Goal: Transaction & Acquisition: Purchase product/service

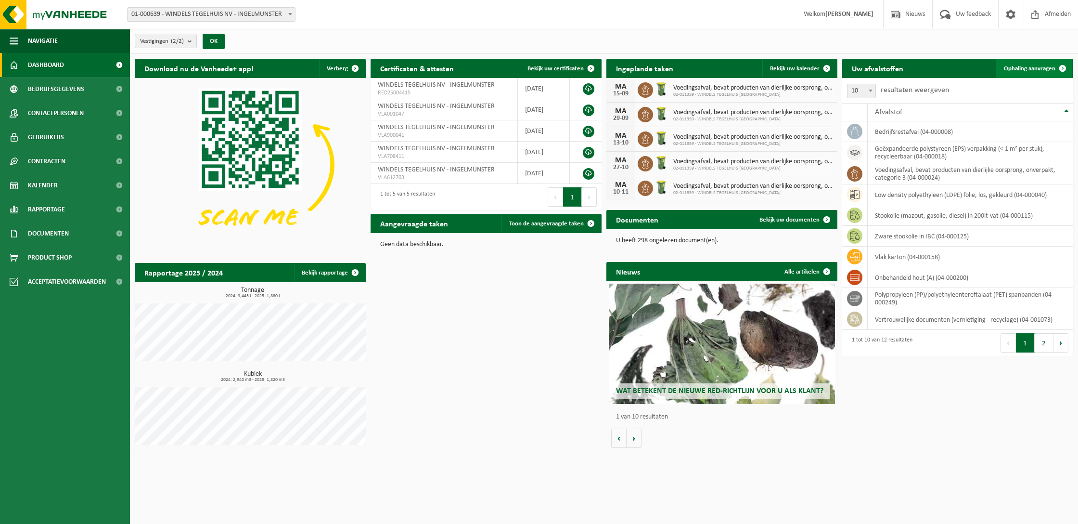
click at [1063, 66] on span at bounding box center [1062, 68] width 19 height 19
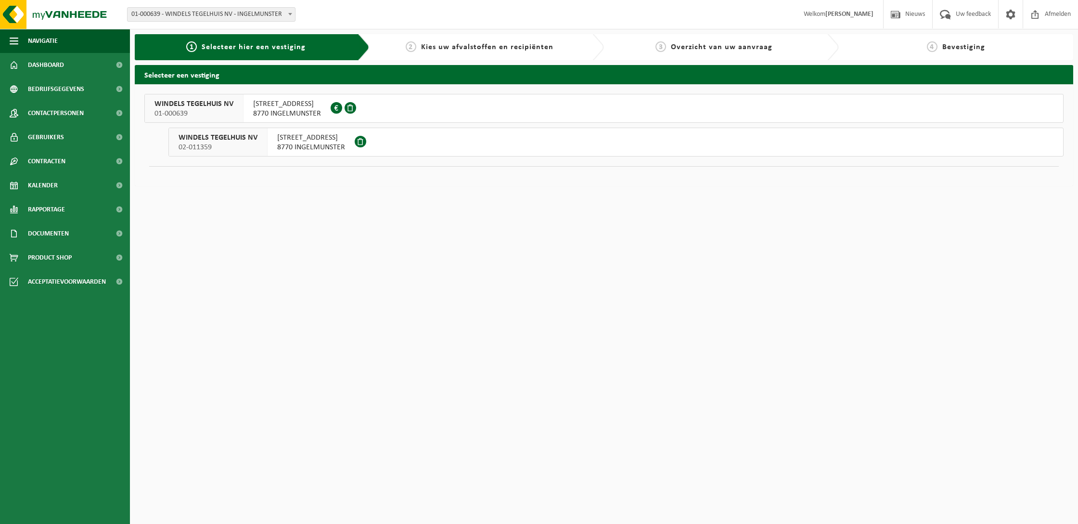
click at [350, 147] on div "KORTRIJKSTRAAT 144 8770 INGELMUNSTER" at bounding box center [311, 142] width 87 height 28
click at [298, 102] on span "KORTRIJKSTRAAT 142" at bounding box center [287, 104] width 68 height 10
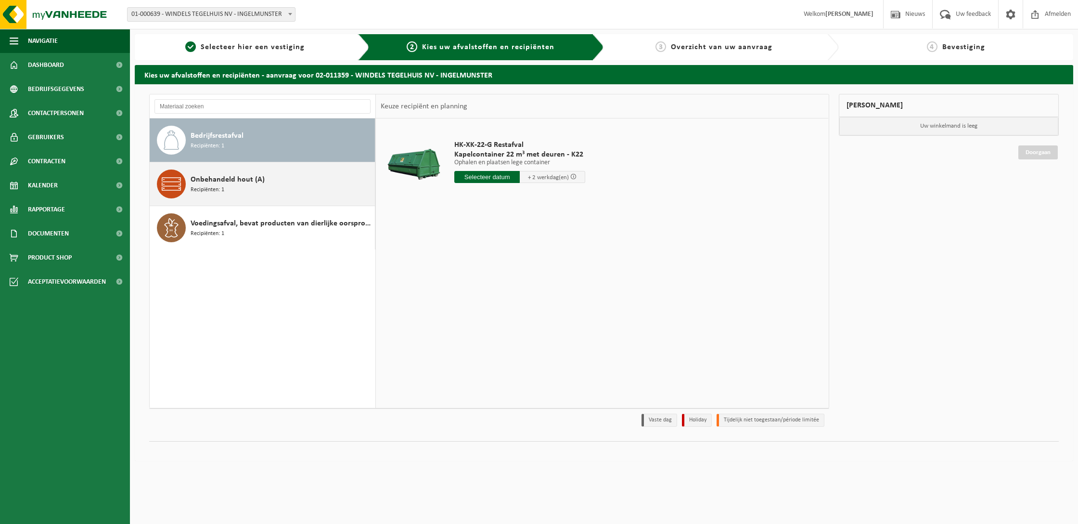
click at [296, 185] on div "Onbehandeld hout (A) Recipiënten: 1" at bounding box center [282, 183] width 182 height 29
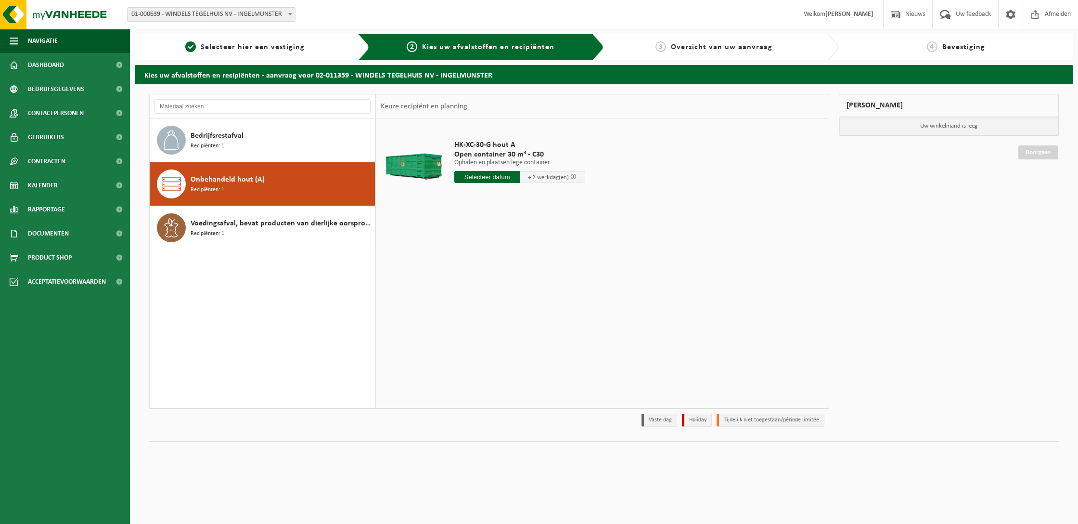
scroll to position [0, 0]
click at [288, 225] on span "Voedingsafval, bevat producten van dierlijke oorsprong, onverpakt, categorie 3" at bounding box center [282, 224] width 182 height 12
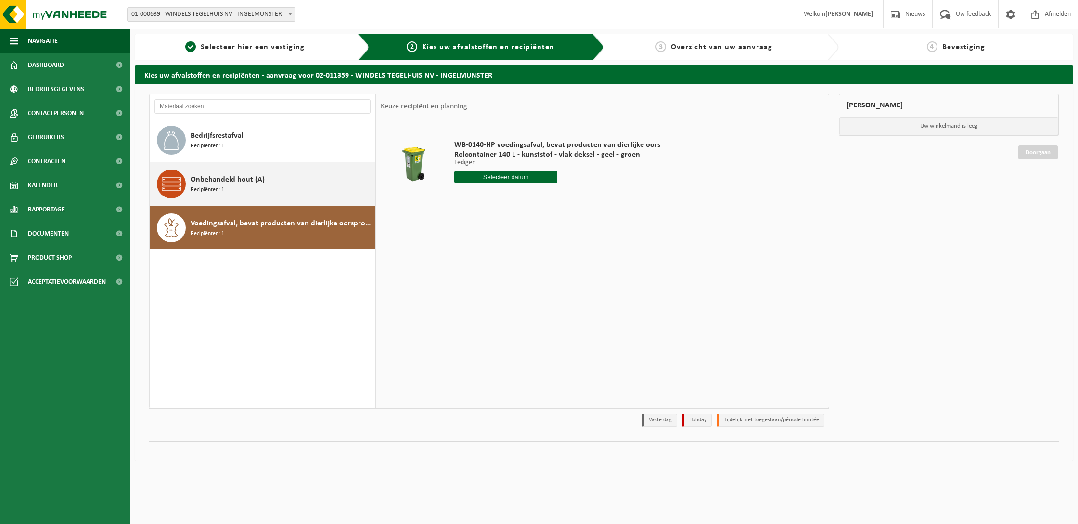
scroll to position [0, 0]
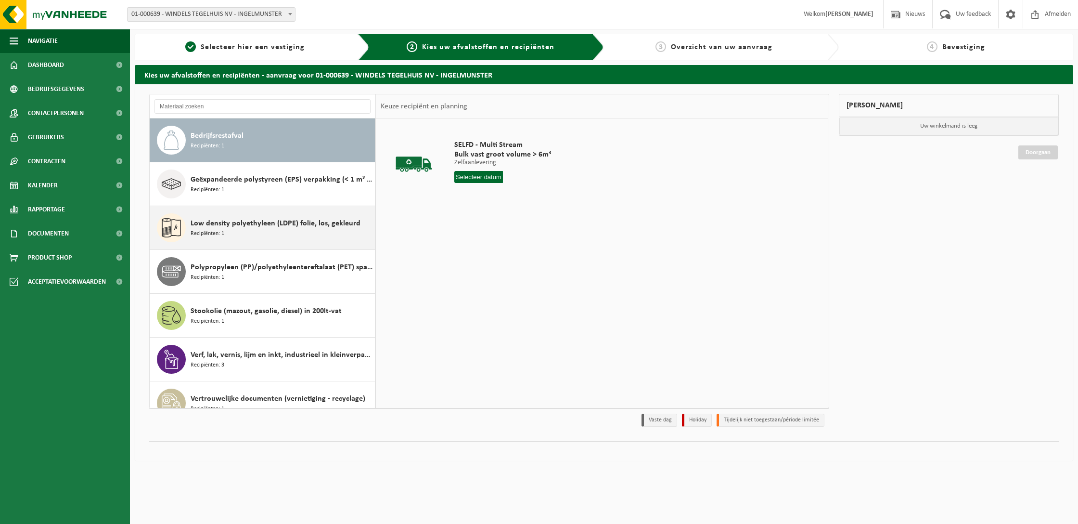
click at [289, 226] on span "Low density polyethyleen (LDPE) folie, los, gekleurd" at bounding box center [276, 224] width 170 height 12
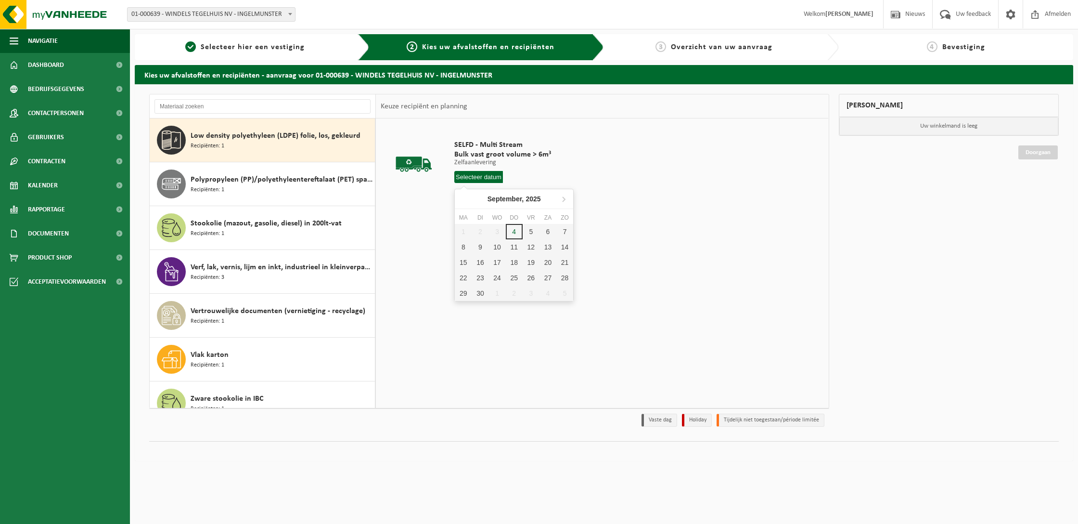
click at [478, 176] on input "text" at bounding box center [478, 177] width 49 height 12
click at [499, 280] on div "24" at bounding box center [497, 277] width 17 height 15
type input "Van 2025-09-24"
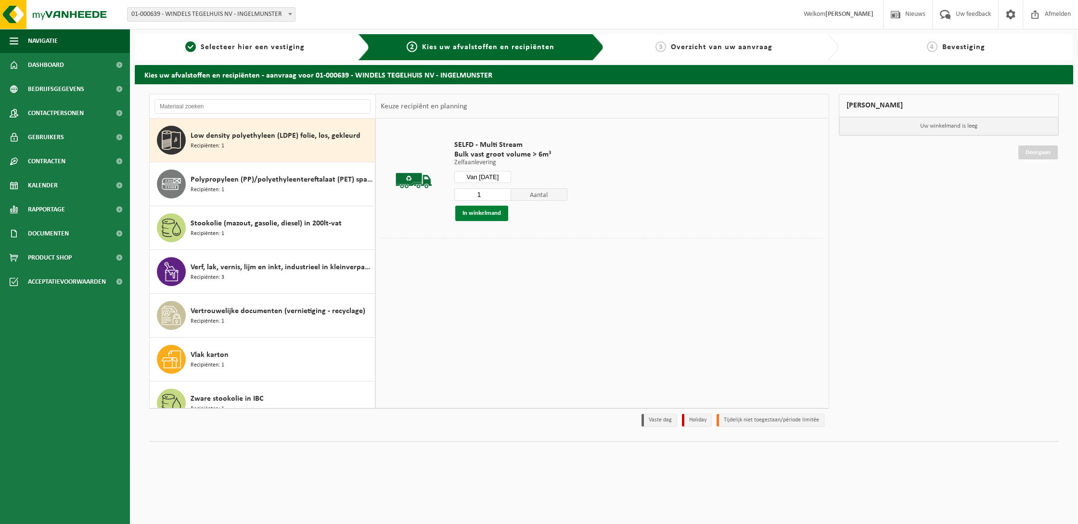
click at [487, 212] on button "In winkelmand" at bounding box center [481, 213] width 53 height 15
click at [503, 195] on input "1" at bounding box center [482, 194] width 57 height 13
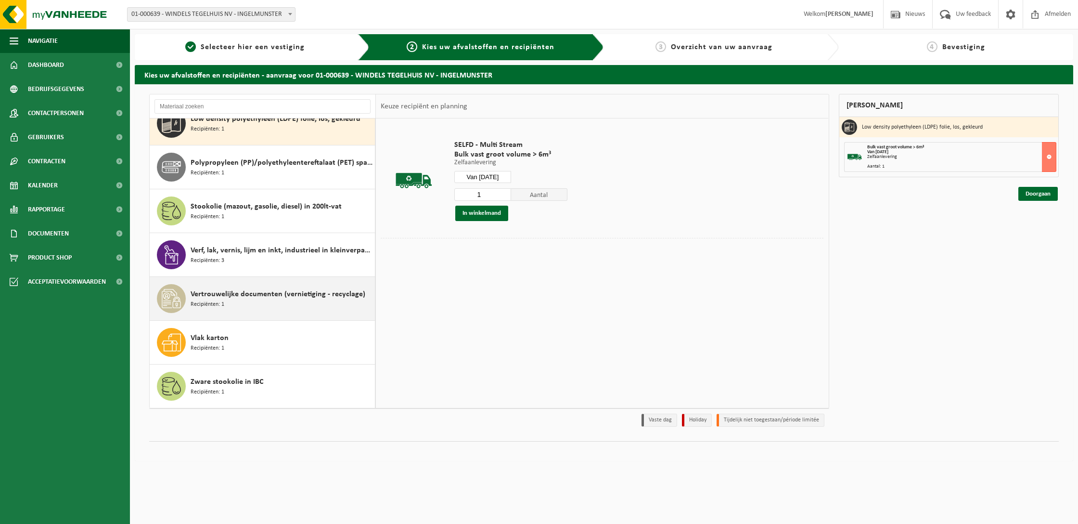
scroll to position [104, 0]
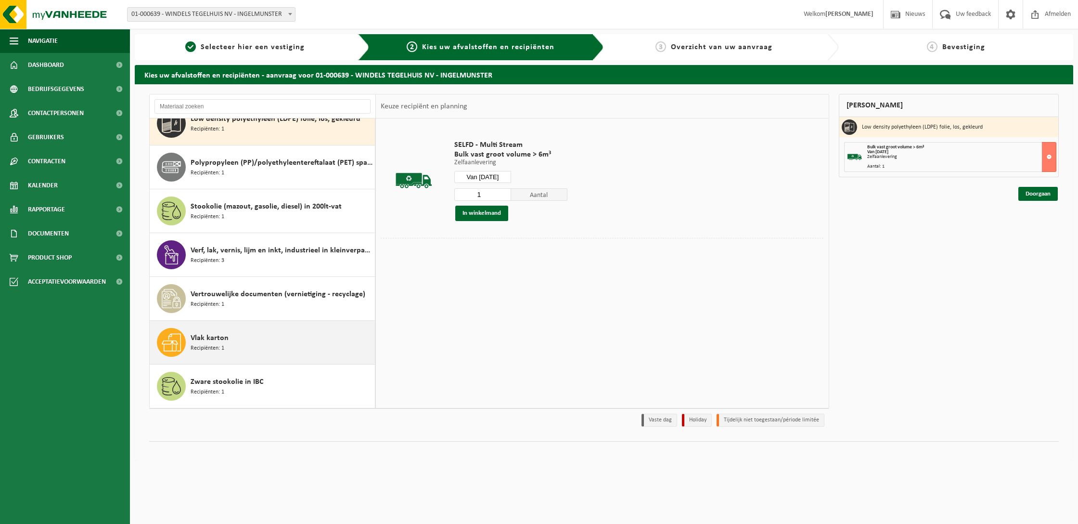
click at [245, 336] on div "Vlak karton Recipiënten: 1" at bounding box center [282, 342] width 182 height 29
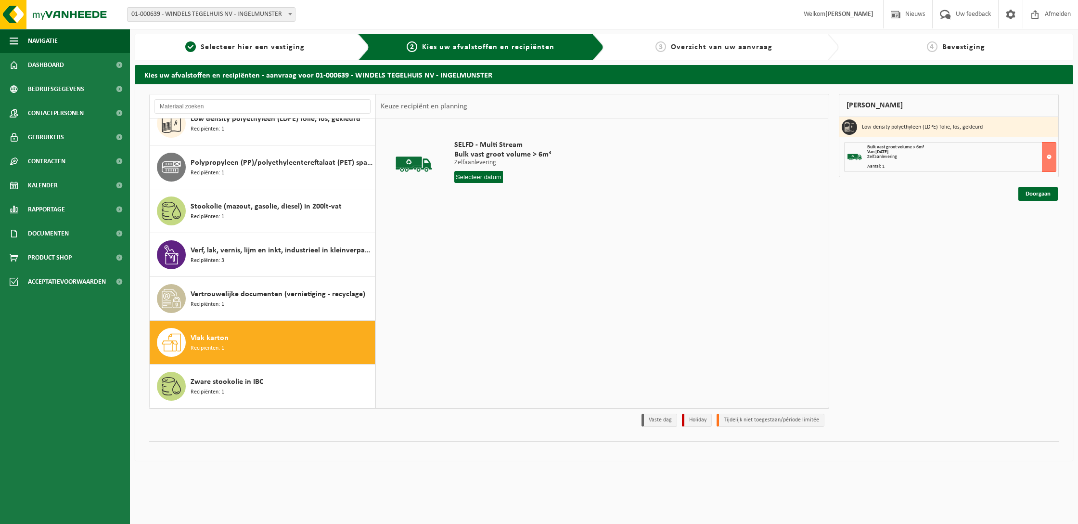
click at [486, 175] on input "text" at bounding box center [478, 177] width 49 height 12
click at [501, 273] on div "24" at bounding box center [497, 277] width 17 height 15
type input "Van 2025-09-24"
click at [492, 205] on div "1 Aantal In winkelmand" at bounding box center [510, 204] width 113 height 33
click at [490, 212] on button "In winkelmand" at bounding box center [481, 213] width 53 height 15
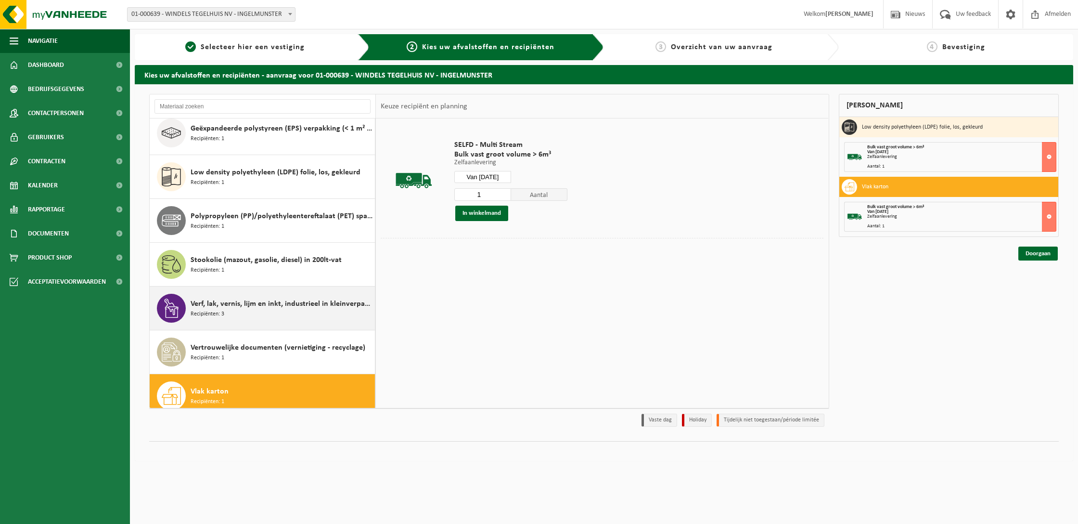
scroll to position [45, 0]
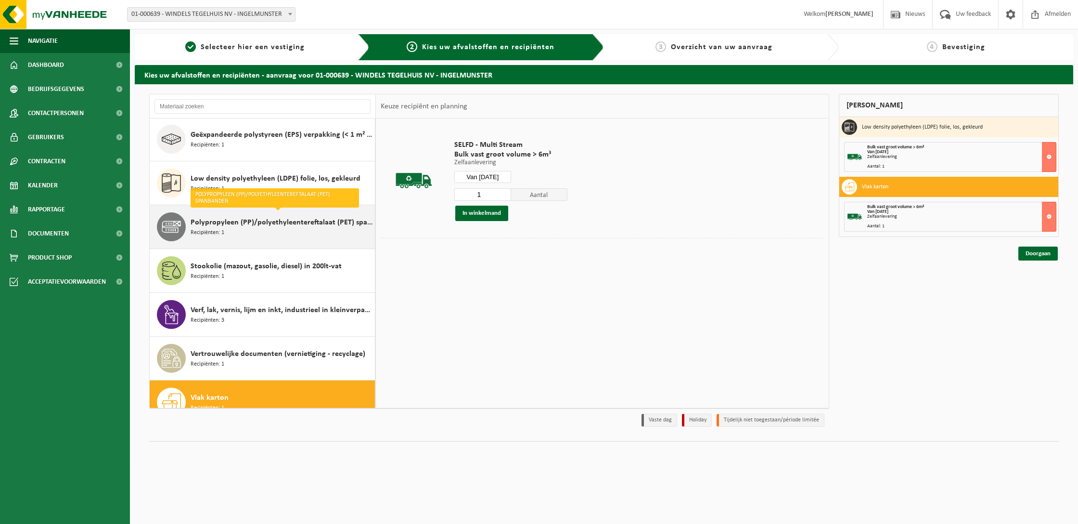
click at [284, 226] on span "Polypropyleen (PP)/polyethyleentereftalaat (PET) spanbanden" at bounding box center [282, 223] width 182 height 12
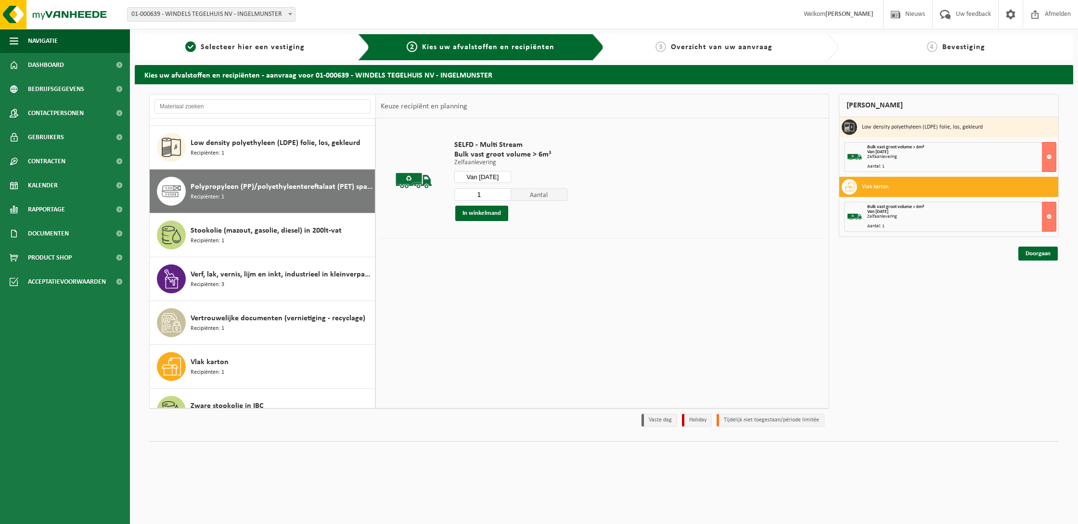
scroll to position [104, 0]
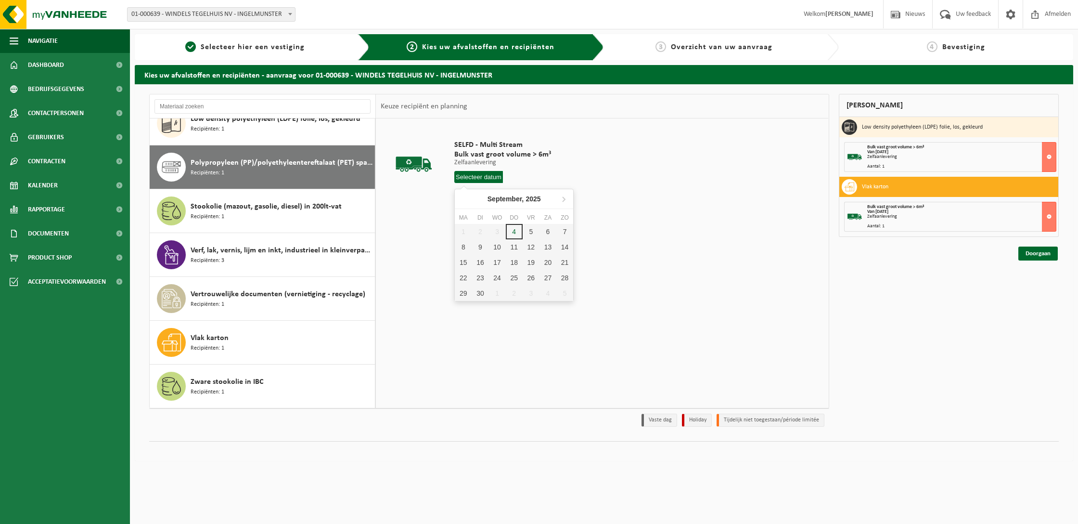
click at [490, 176] on input "text" at bounding box center [478, 177] width 49 height 12
click at [499, 277] on div "24" at bounding box center [497, 277] width 17 height 15
type input "Van 2025-09-24"
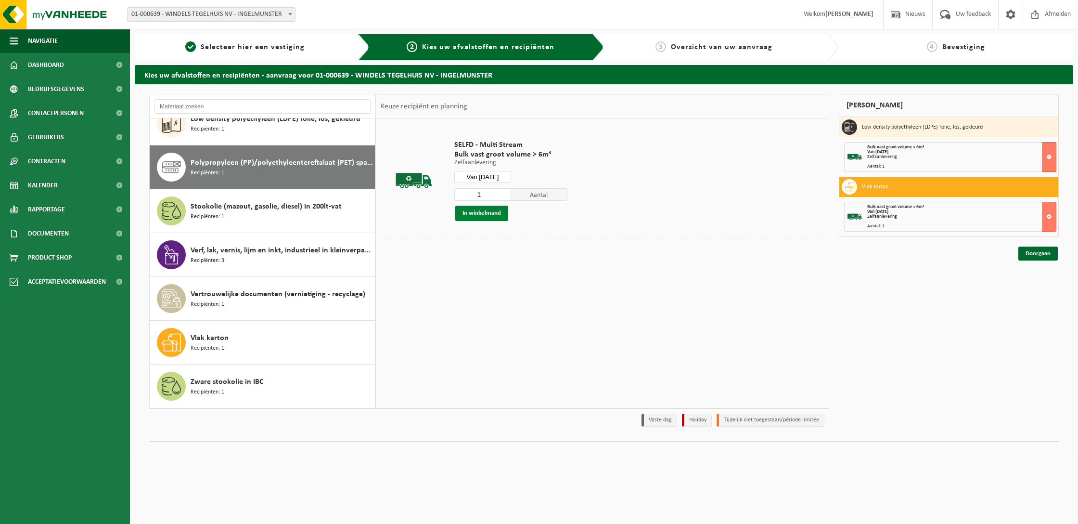
click at [494, 212] on button "In winkelmand" at bounding box center [481, 213] width 53 height 15
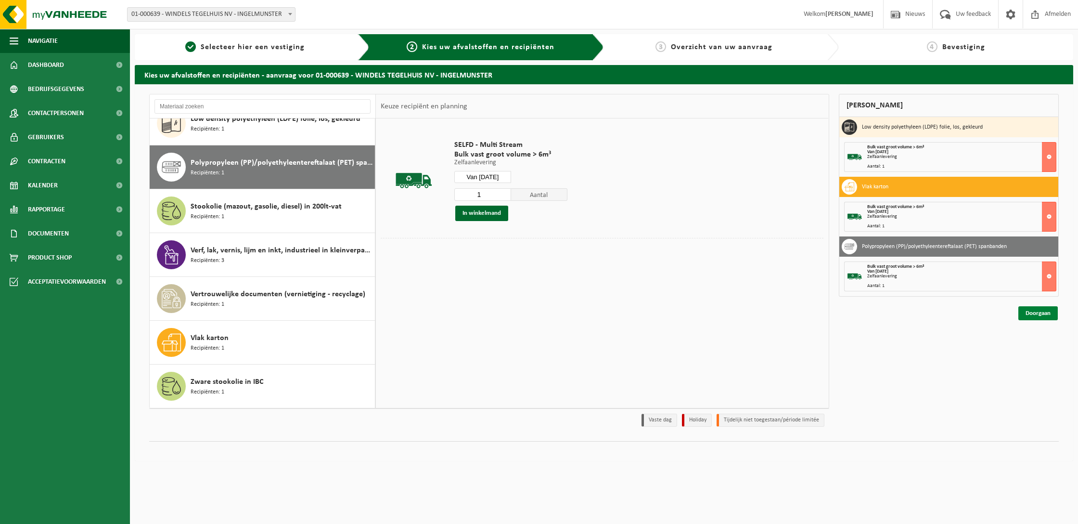
click at [1034, 313] on link "Doorgaan" at bounding box center [1037, 313] width 39 height 14
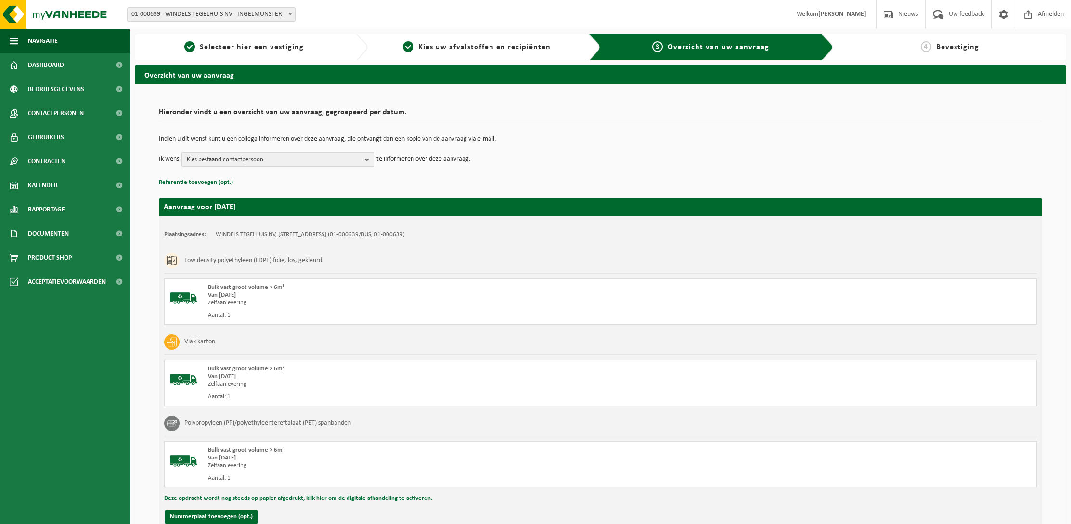
scroll to position [0, 0]
click at [368, 159] on b "button" at bounding box center [369, 159] width 9 height 13
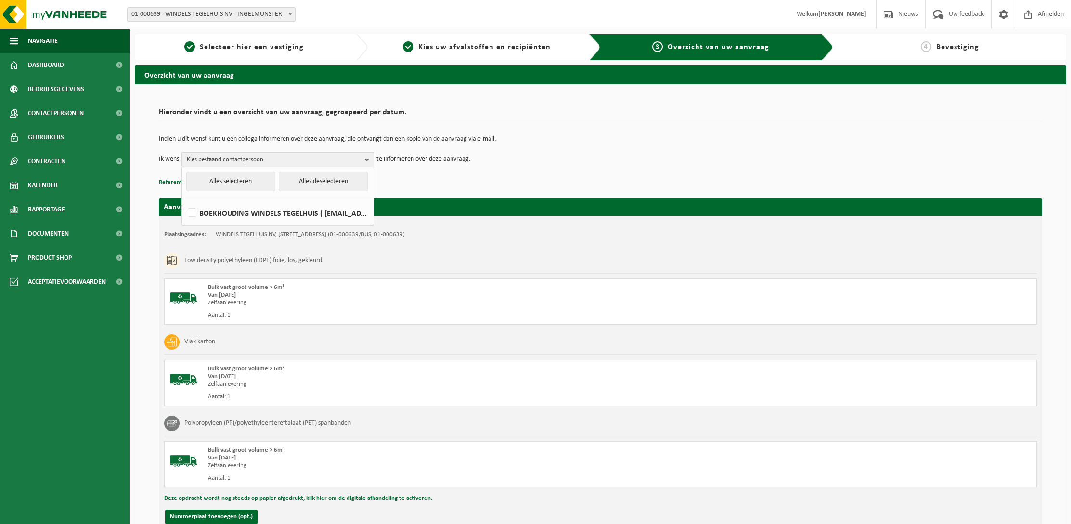
click at [368, 159] on b "button" at bounding box center [369, 160] width 9 height 14
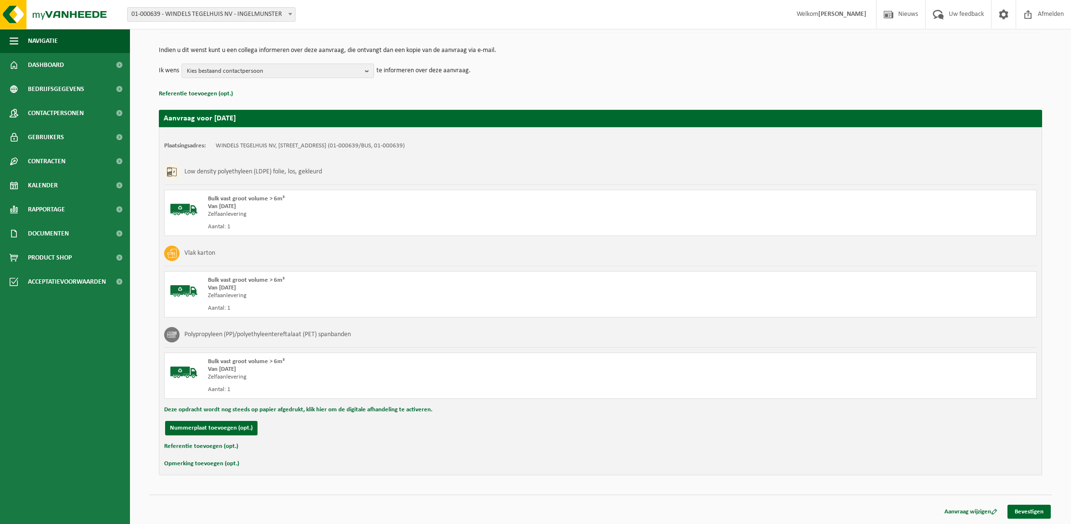
scroll to position [89, 0]
click at [339, 409] on button "Deze opdracht wordt nog steeds op papier afgedrukt, klik hier om de digitale af…" at bounding box center [298, 409] width 268 height 13
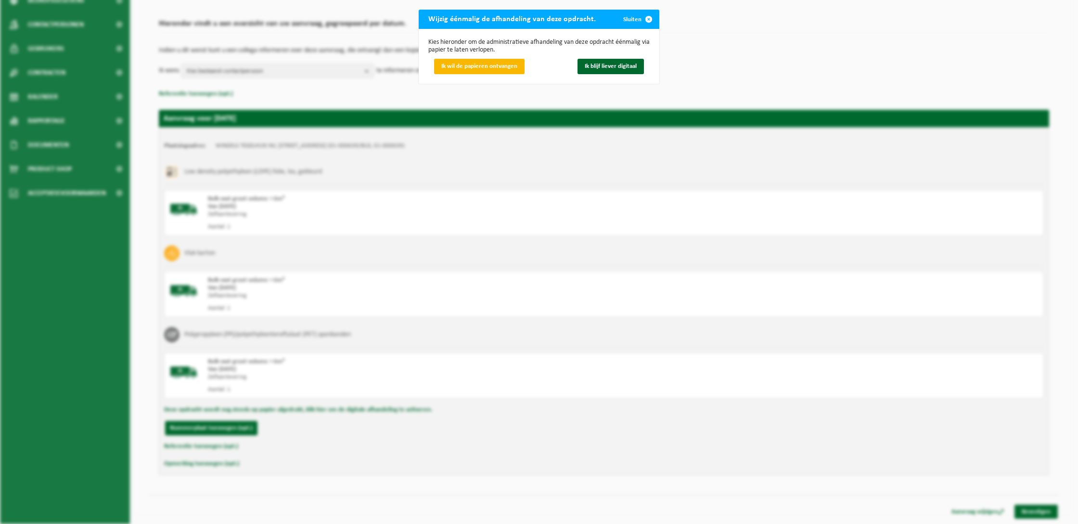
click at [489, 65] on span "Ik wil de papieren ontvangen" at bounding box center [479, 66] width 76 height 6
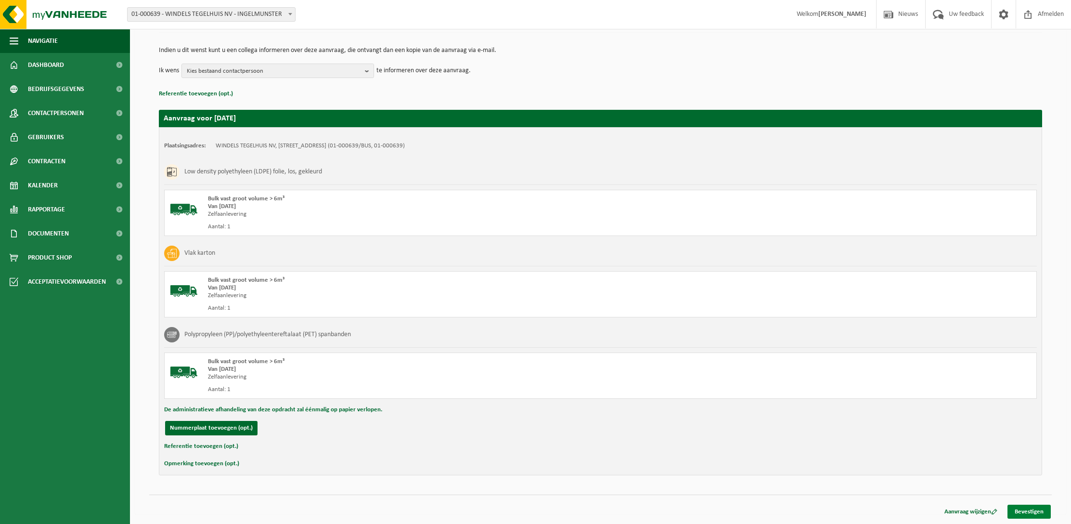
click at [1031, 510] on link "Bevestigen" at bounding box center [1028, 511] width 43 height 14
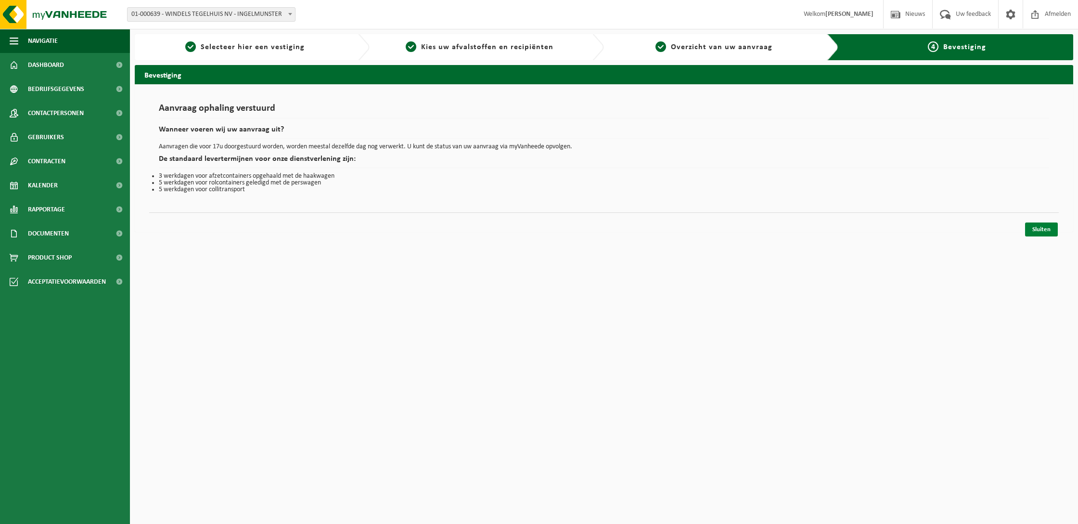
click at [1048, 231] on link "Sluiten" at bounding box center [1041, 229] width 33 height 14
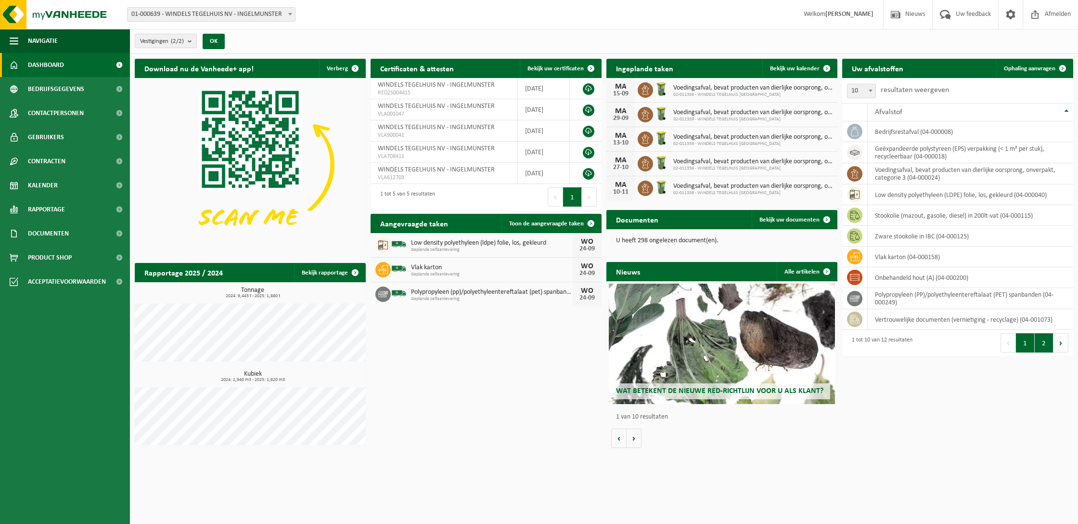
click at [1047, 342] on button "2" at bounding box center [1044, 342] width 19 height 19
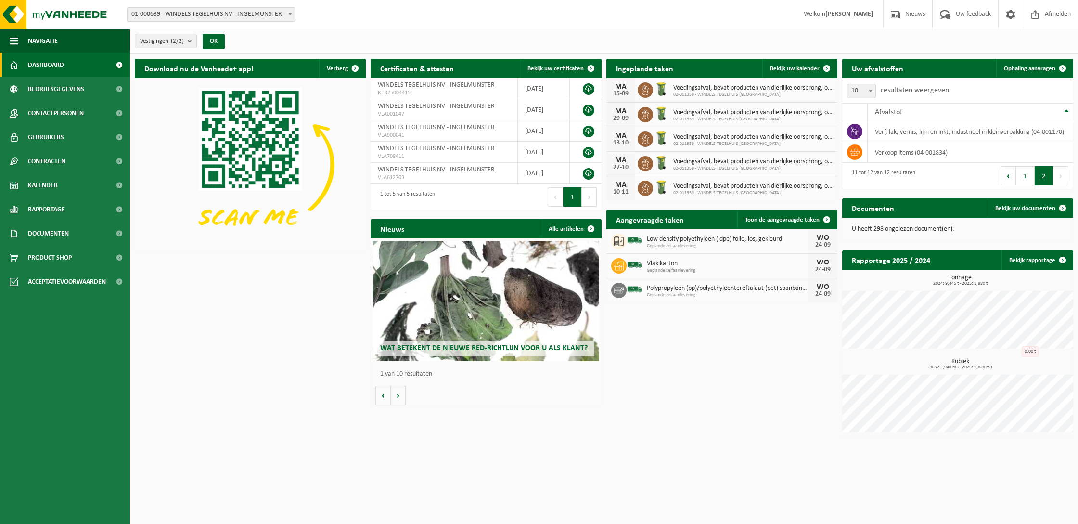
click at [1020, 173] on button "1" at bounding box center [1025, 175] width 19 height 19
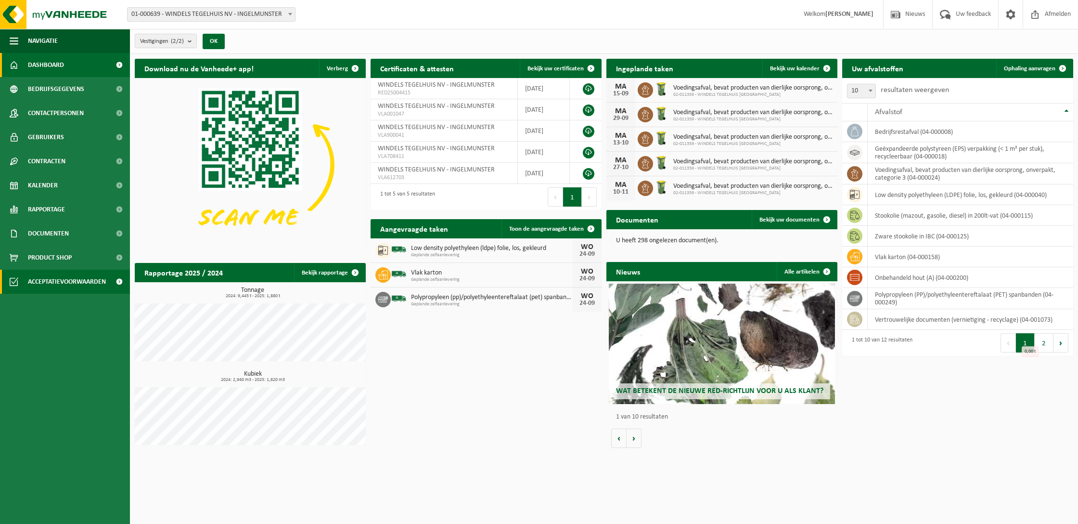
click at [48, 281] on span "Acceptatievoorwaarden" at bounding box center [67, 282] width 78 height 24
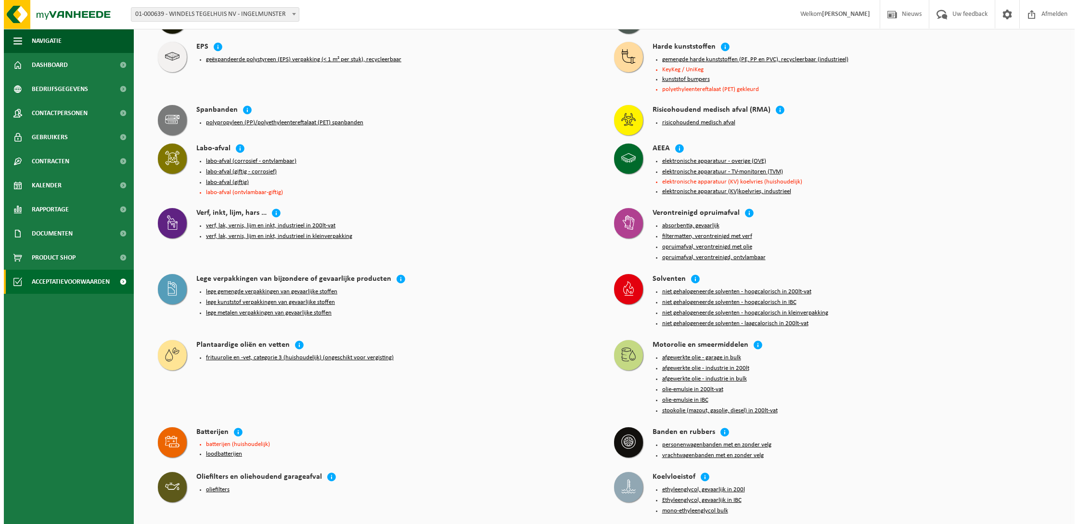
scroll to position [778, 0]
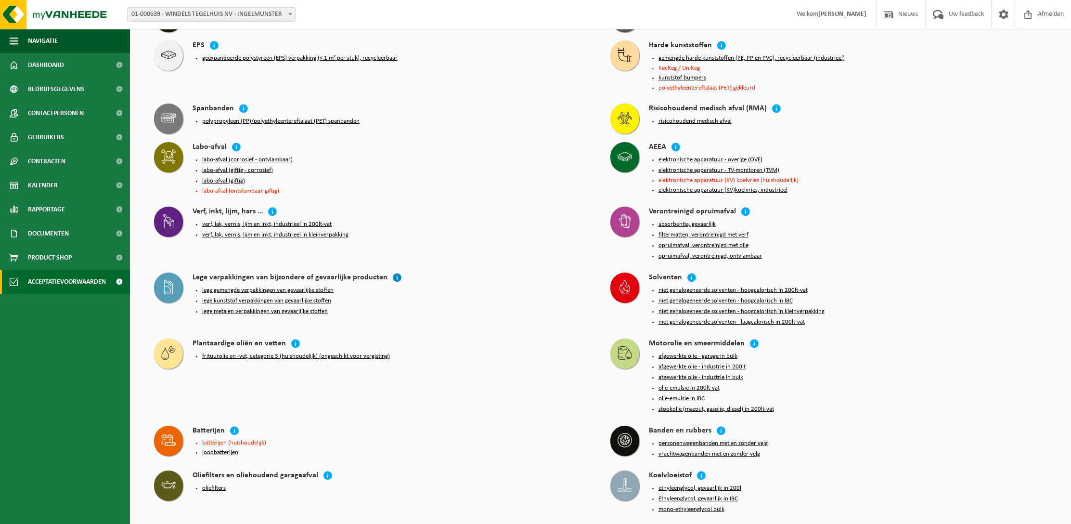
click at [392, 272] on icon at bounding box center [397, 277] width 10 height 10
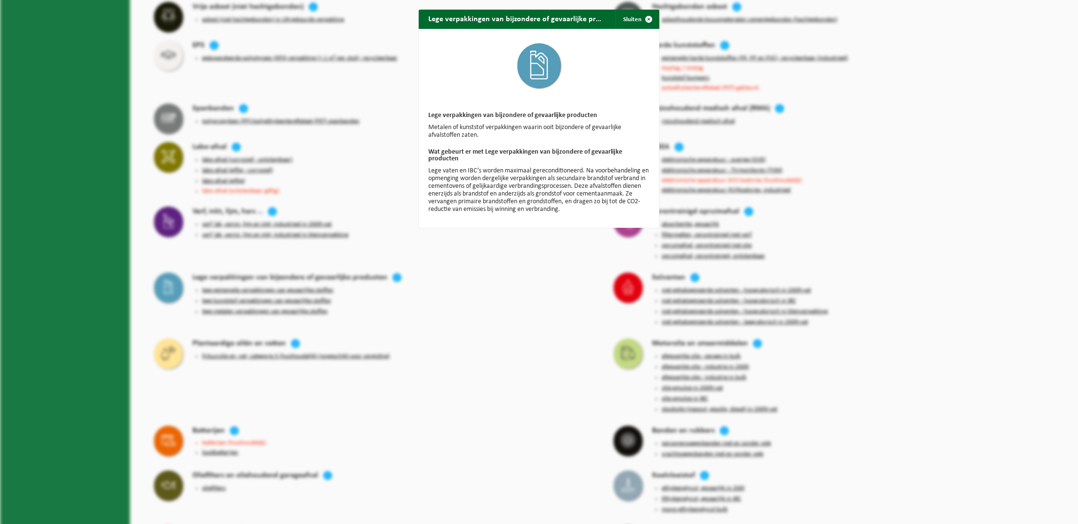
click at [646, 18] on span "button" at bounding box center [648, 19] width 19 height 19
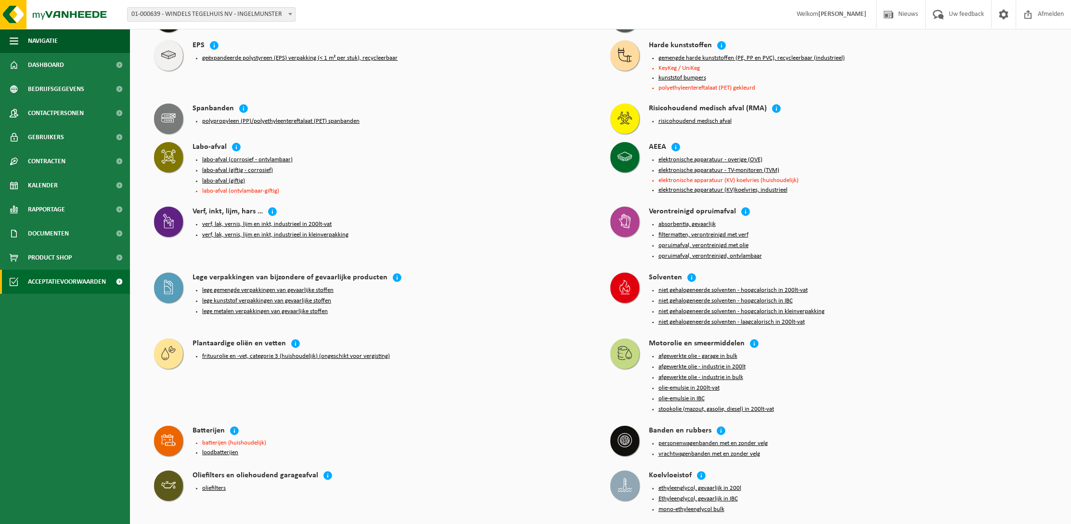
click at [261, 286] on button "lege gemengde verpakkingen van gevaarlijke stoffen" at bounding box center [267, 290] width 131 height 8
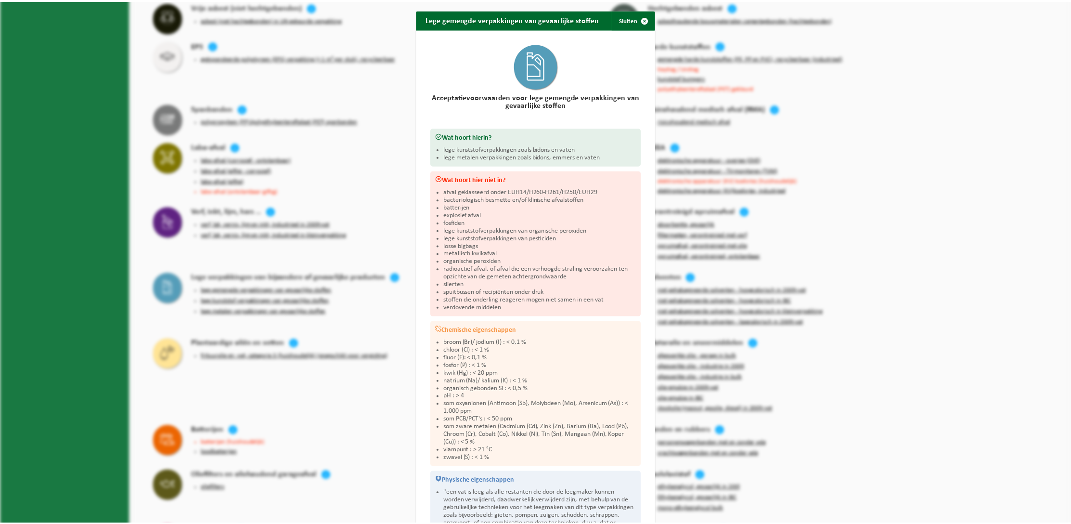
scroll to position [0, 0]
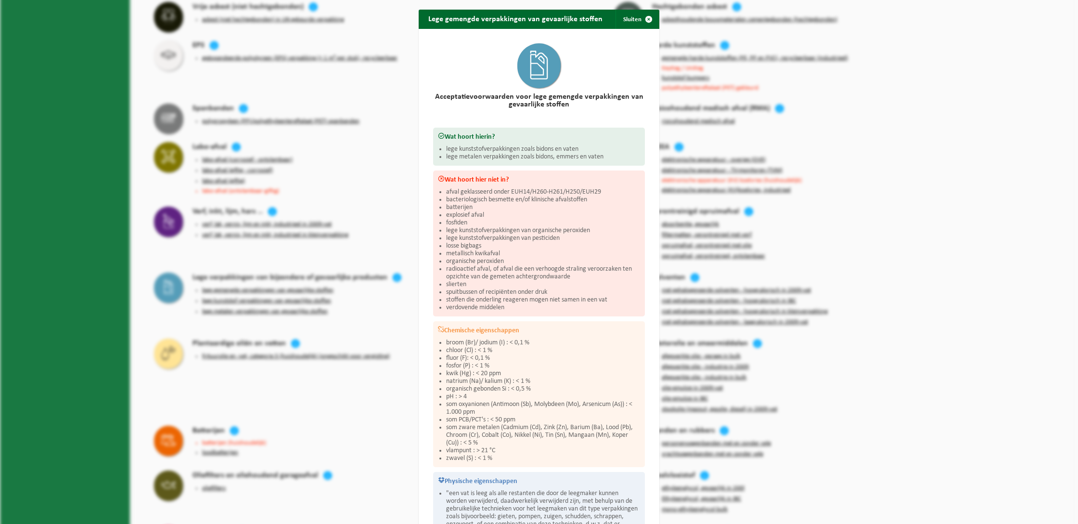
click at [646, 18] on span "button" at bounding box center [648, 19] width 19 height 19
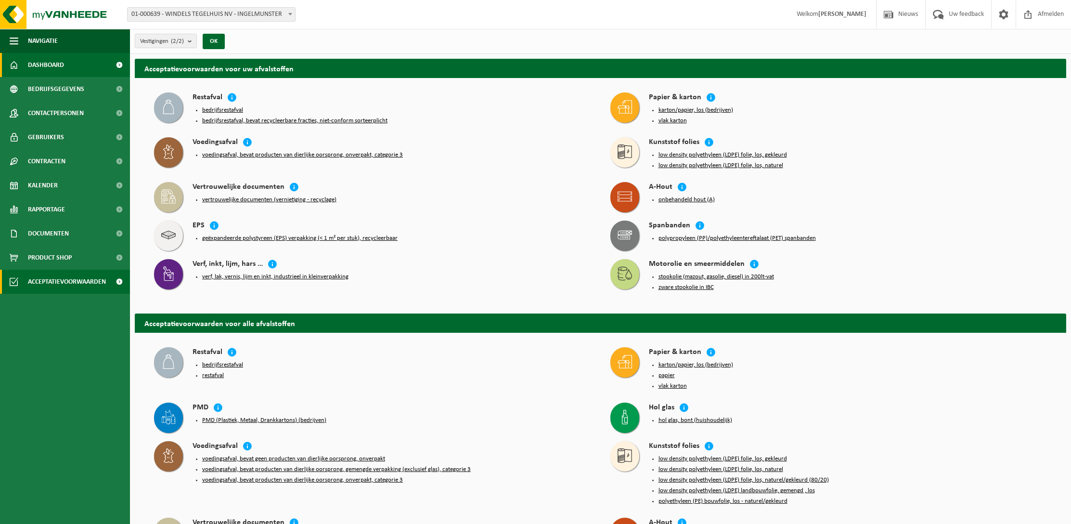
click at [52, 67] on span "Dashboard" at bounding box center [46, 65] width 36 height 24
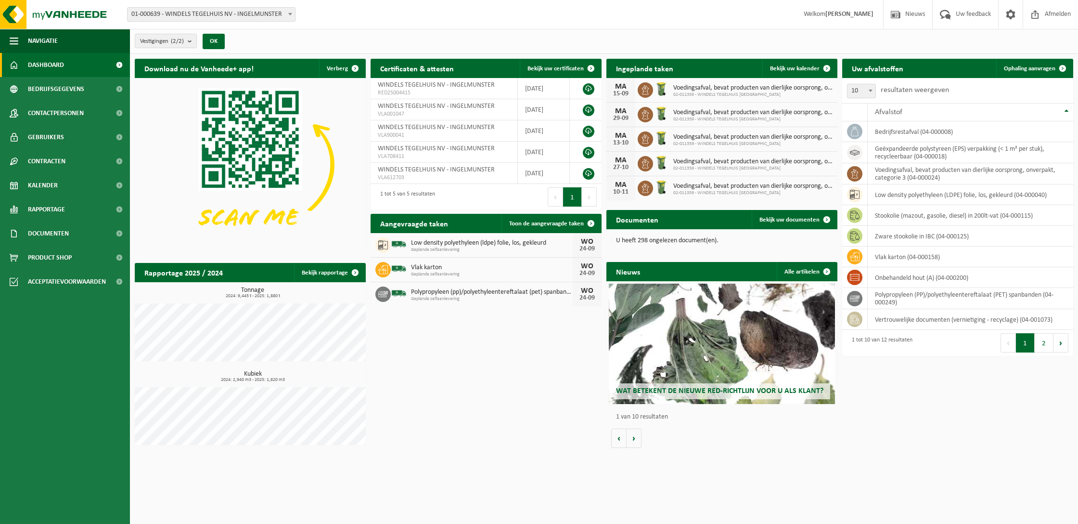
click at [1049, 342] on button "2" at bounding box center [1044, 342] width 19 height 19
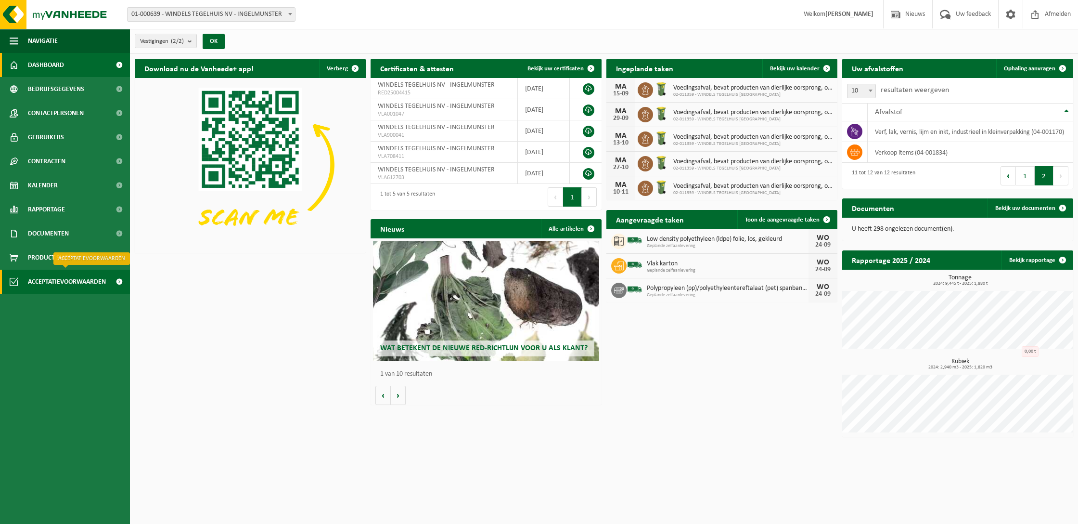
click at [54, 280] on span "Acceptatievoorwaarden" at bounding box center [67, 282] width 78 height 24
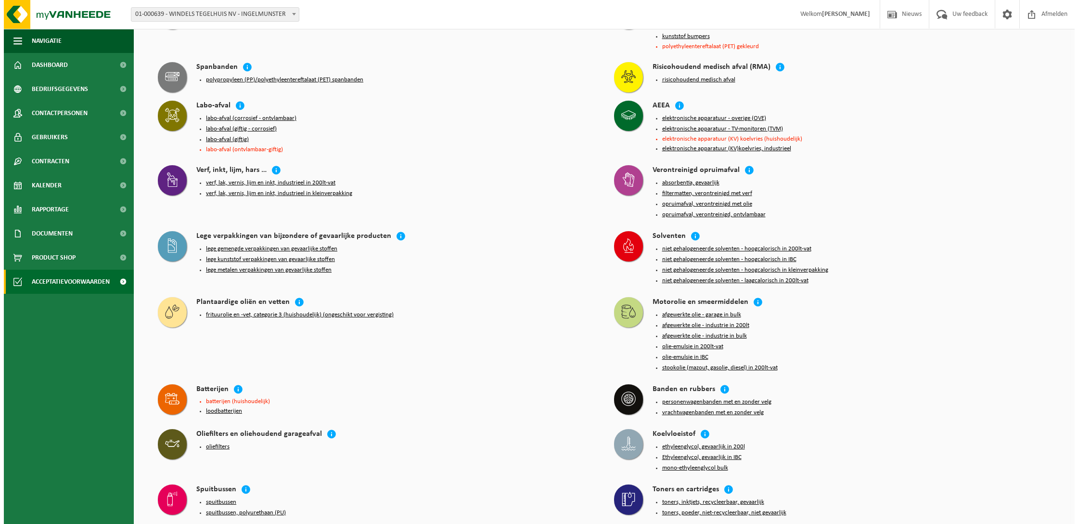
scroll to position [812, 0]
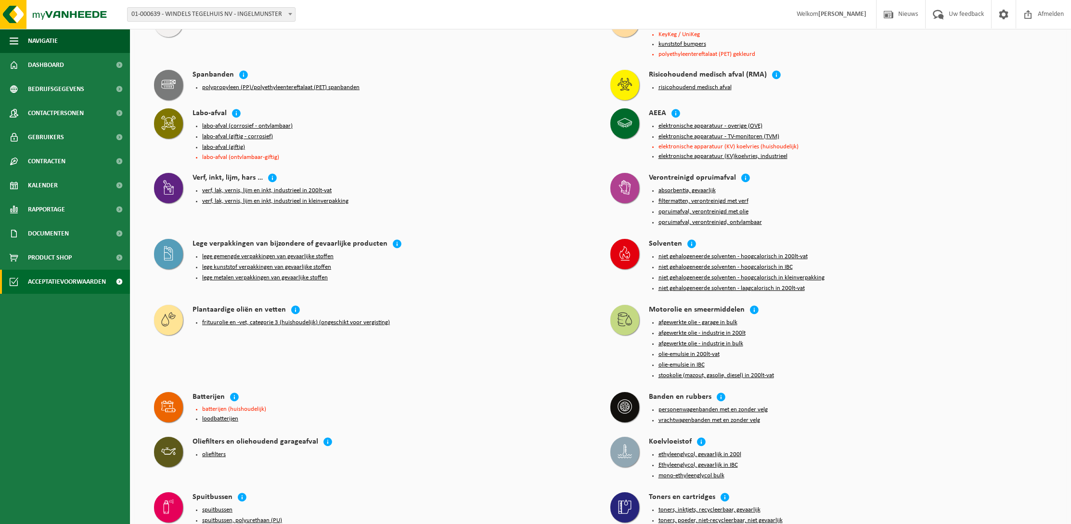
click at [258, 253] on button "lege gemengde verpakkingen van gevaarlijke stoffen" at bounding box center [267, 257] width 131 height 8
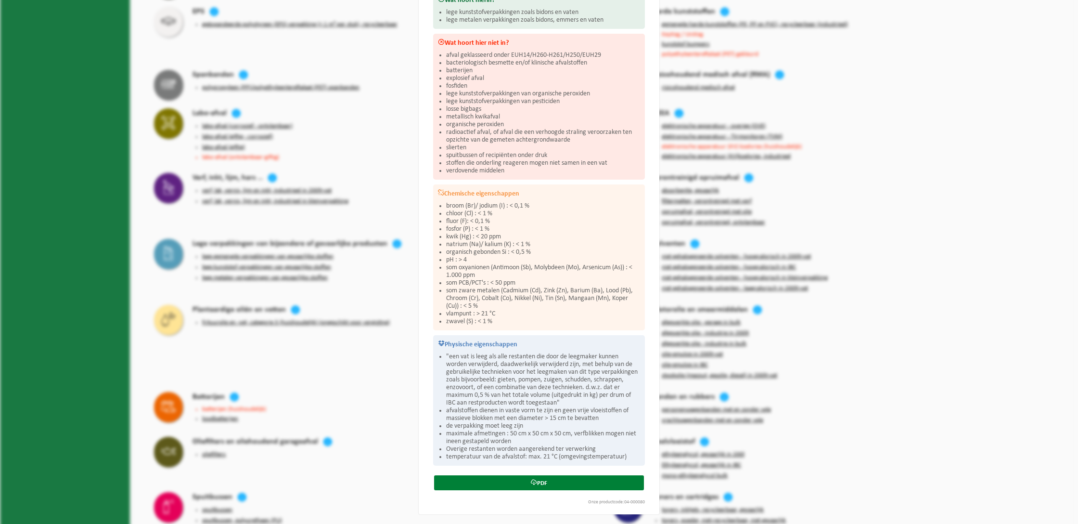
scroll to position [137, 0]
click at [532, 481] on icon at bounding box center [534, 482] width 6 height 6
click at [429, 241] on div "Wat hoort hierin? lege kunststofverpakkingen zoals bidons en vaten lege metalen…" at bounding box center [538, 228] width 221 height 475
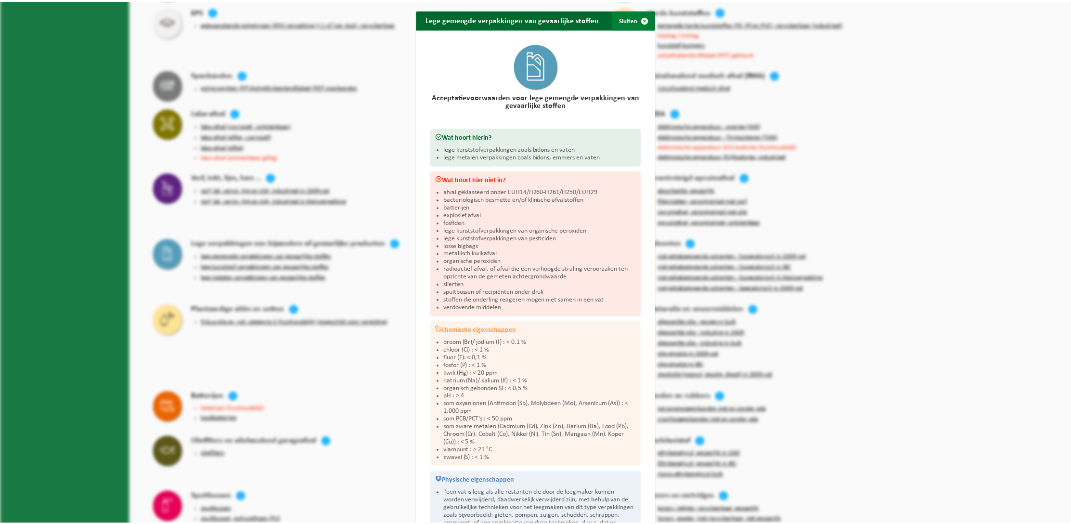
scroll to position [0, 0]
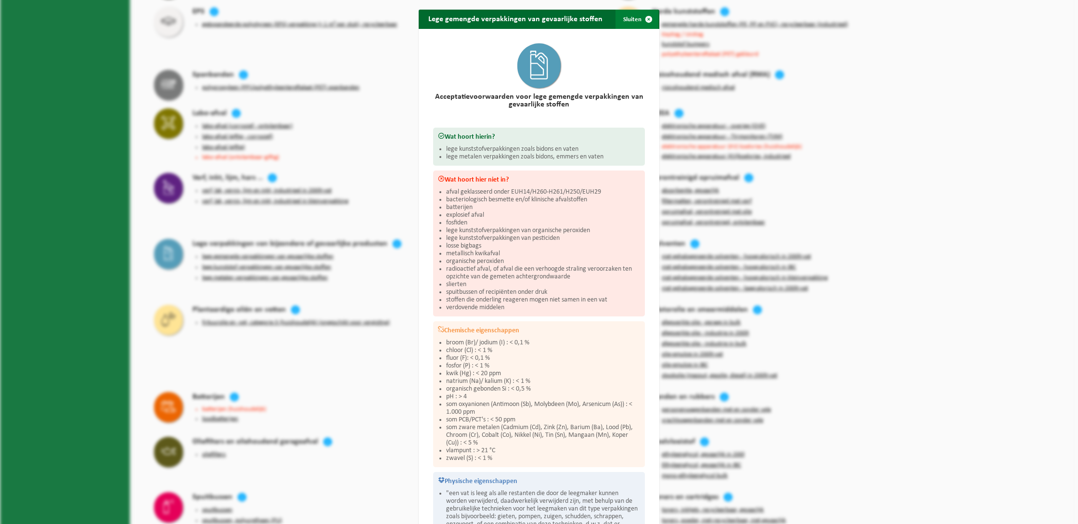
click at [641, 20] on span "button" at bounding box center [648, 19] width 19 height 19
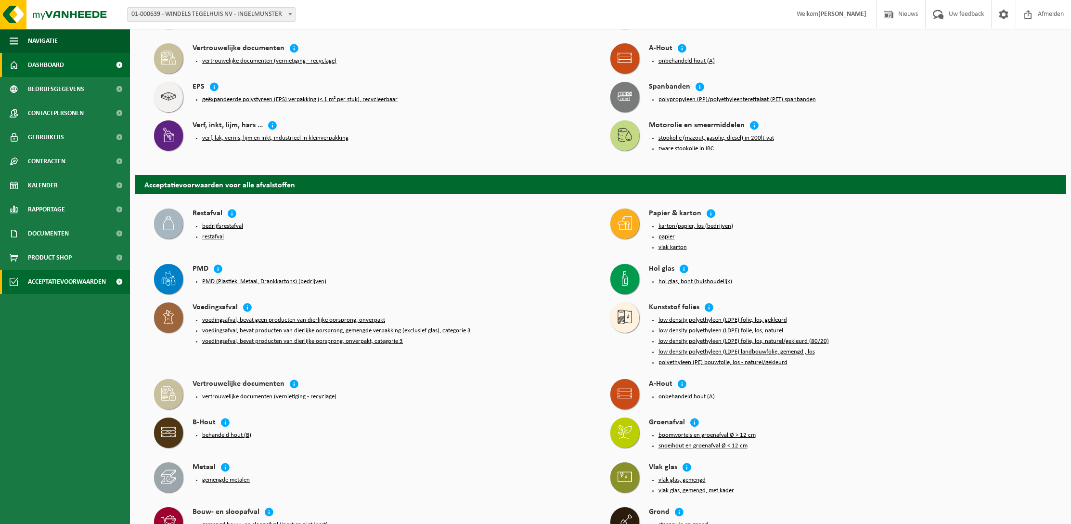
scroll to position [123, 0]
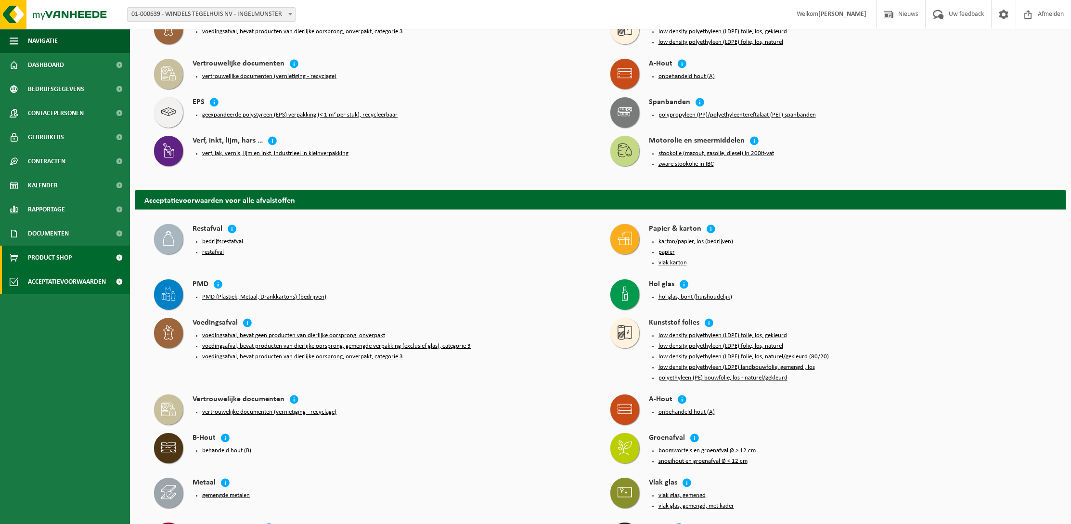
click at [64, 253] on span "Product Shop" at bounding box center [50, 257] width 44 height 24
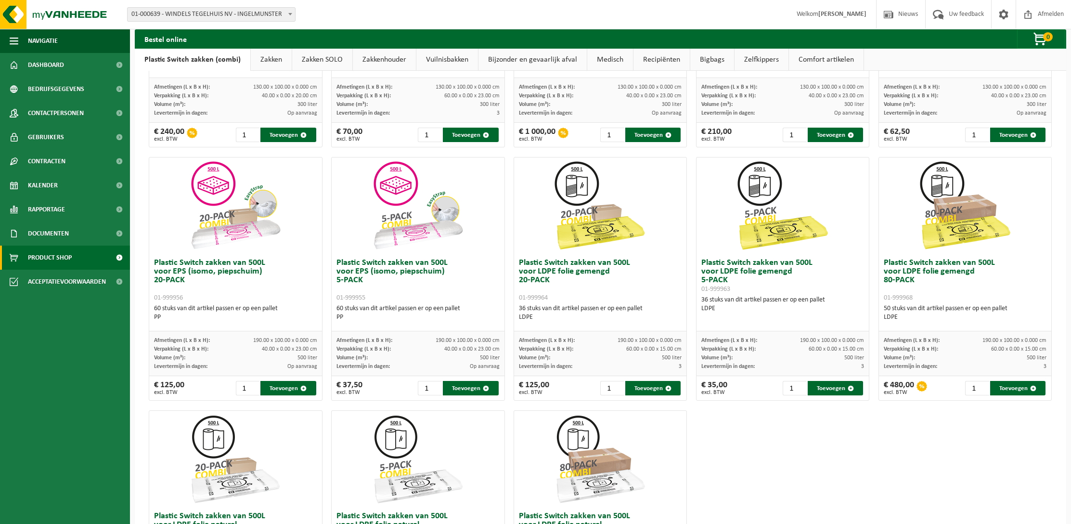
scroll to position [232, 0]
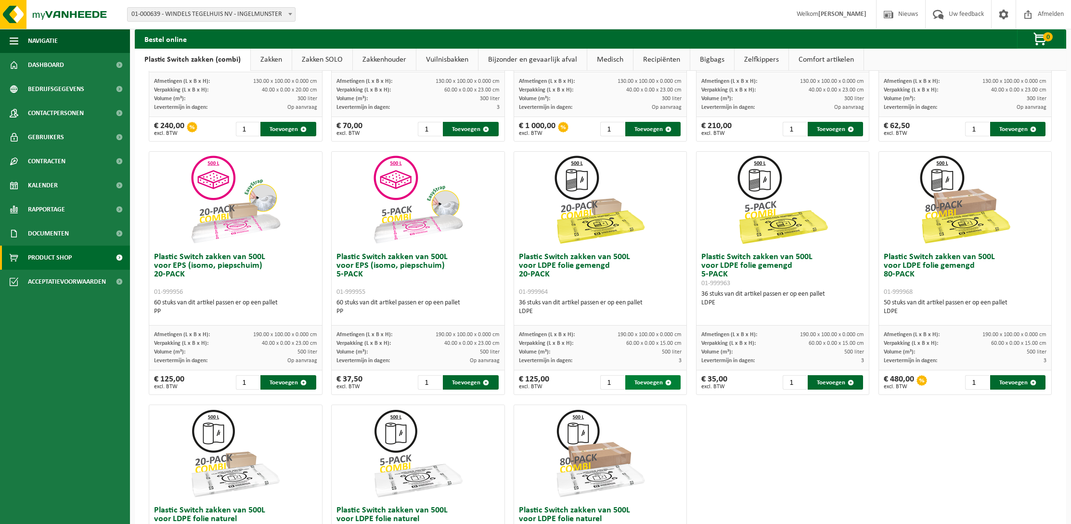
click at [660, 384] on button "Toevoegen" at bounding box center [652, 382] width 55 height 14
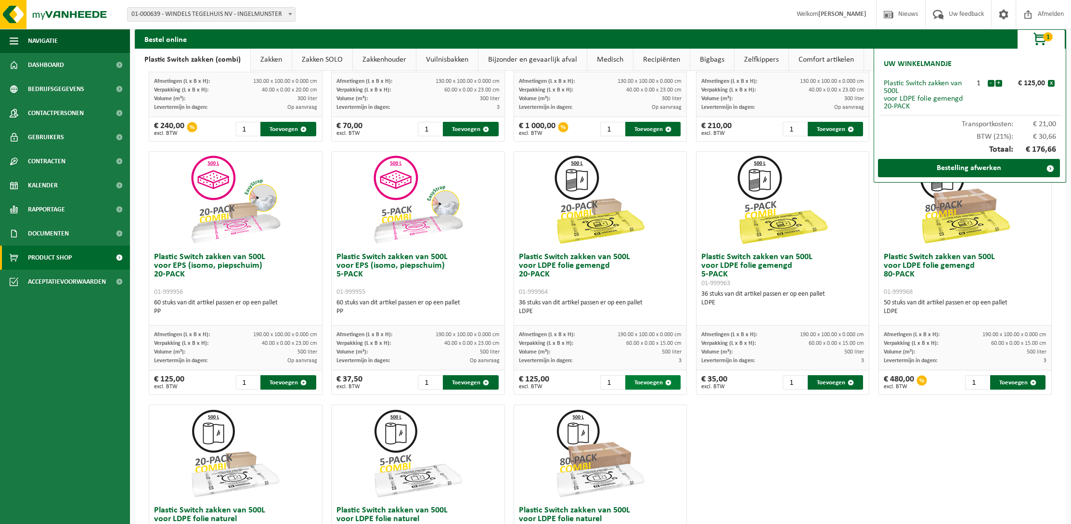
scroll to position [233, 0]
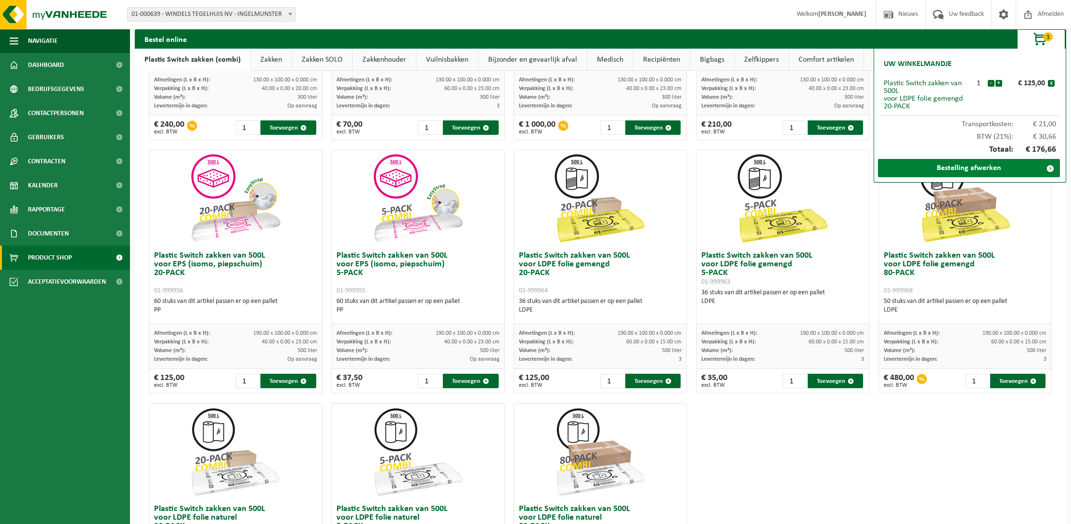
click at [977, 168] on link "Bestelling afwerken" at bounding box center [969, 168] width 182 height 18
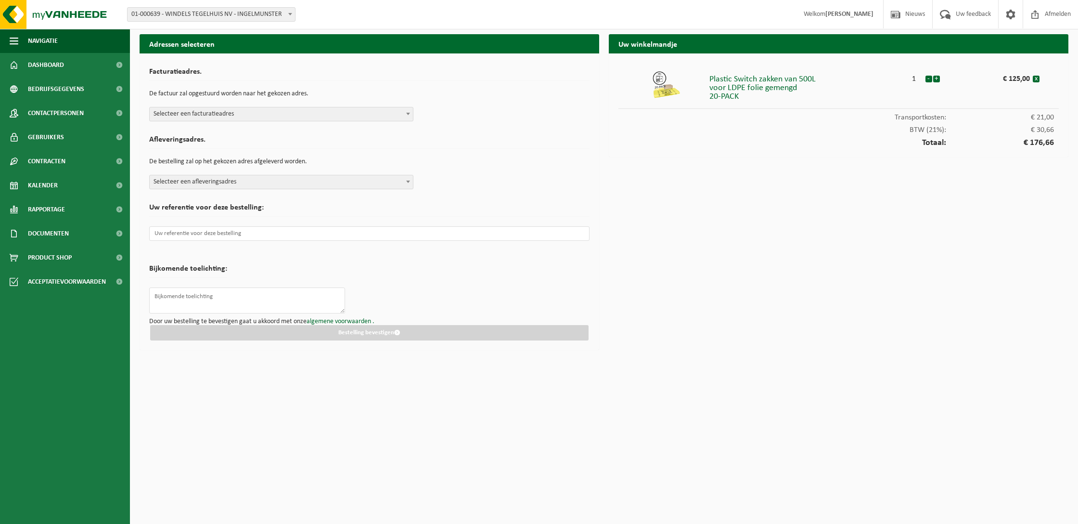
click at [409, 113] on b at bounding box center [408, 114] width 4 height 2
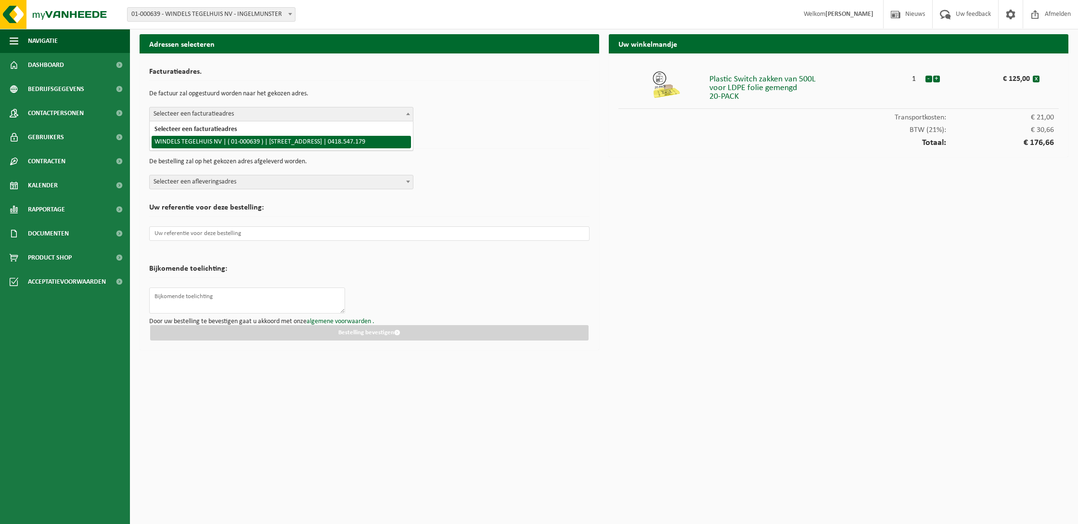
select select "12770"
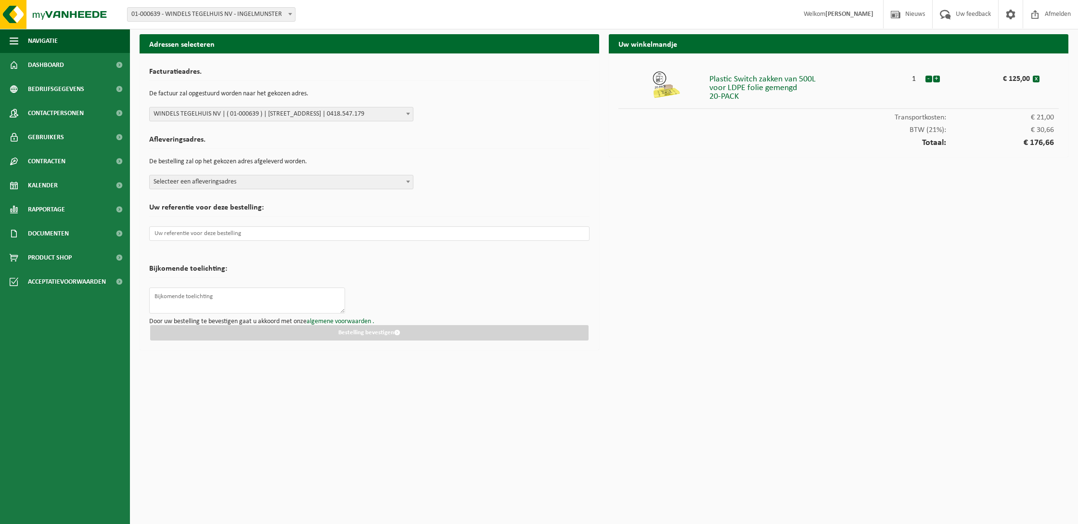
click at [408, 184] on span at bounding box center [408, 181] width 10 height 13
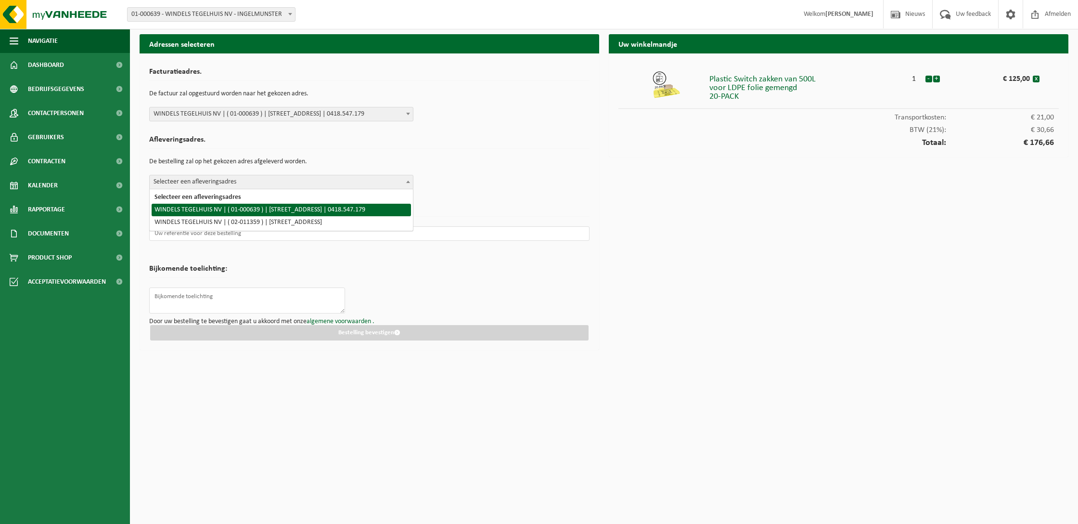
select select "12770"
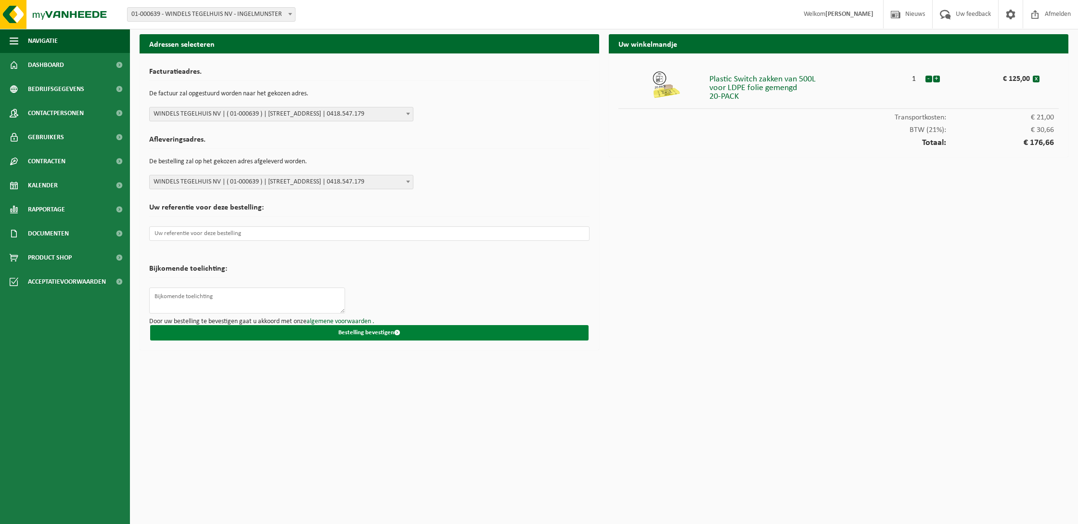
click at [373, 328] on button "Bestelling bevestigen" at bounding box center [369, 332] width 438 height 15
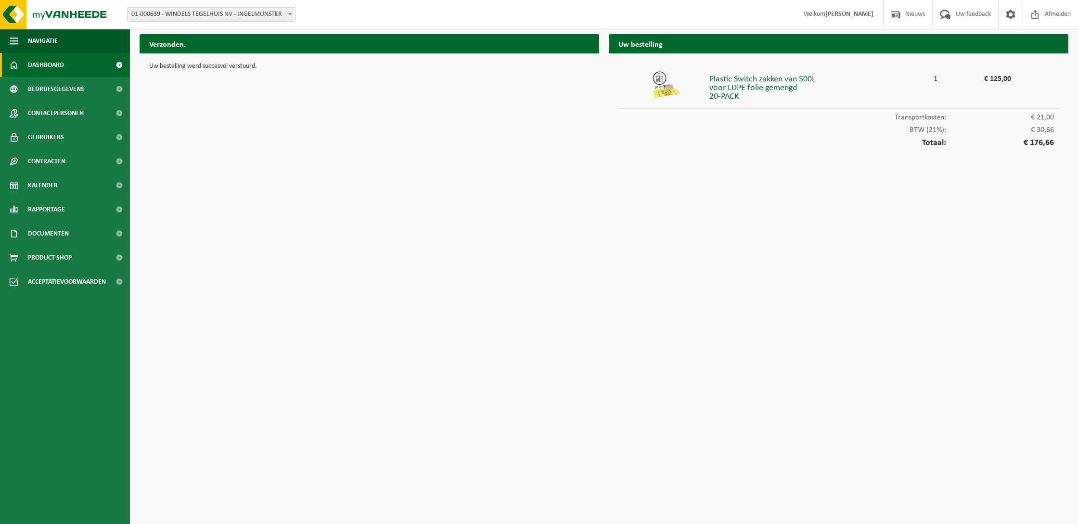
click at [59, 62] on span "Dashboard" at bounding box center [46, 65] width 36 height 24
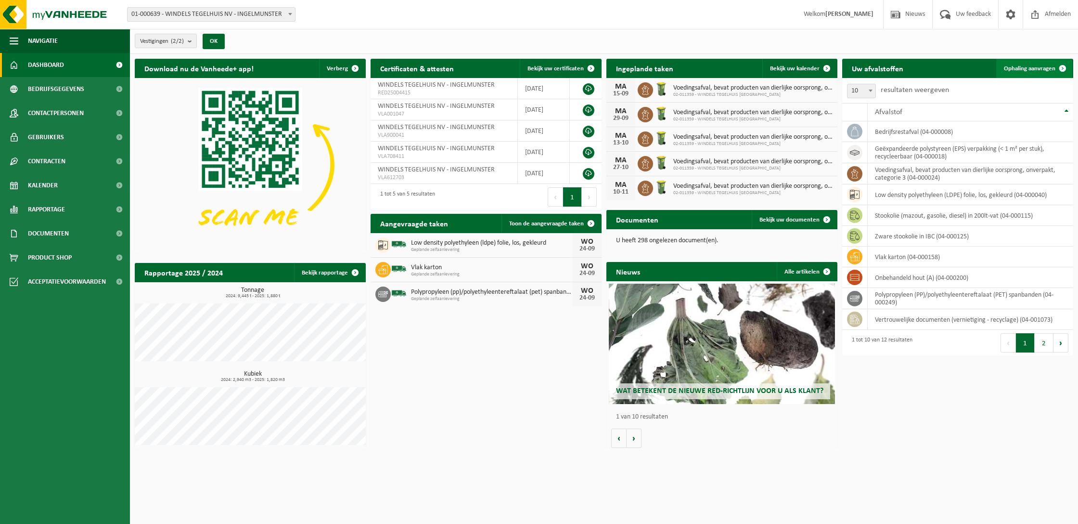
click at [1059, 66] on span at bounding box center [1062, 68] width 19 height 19
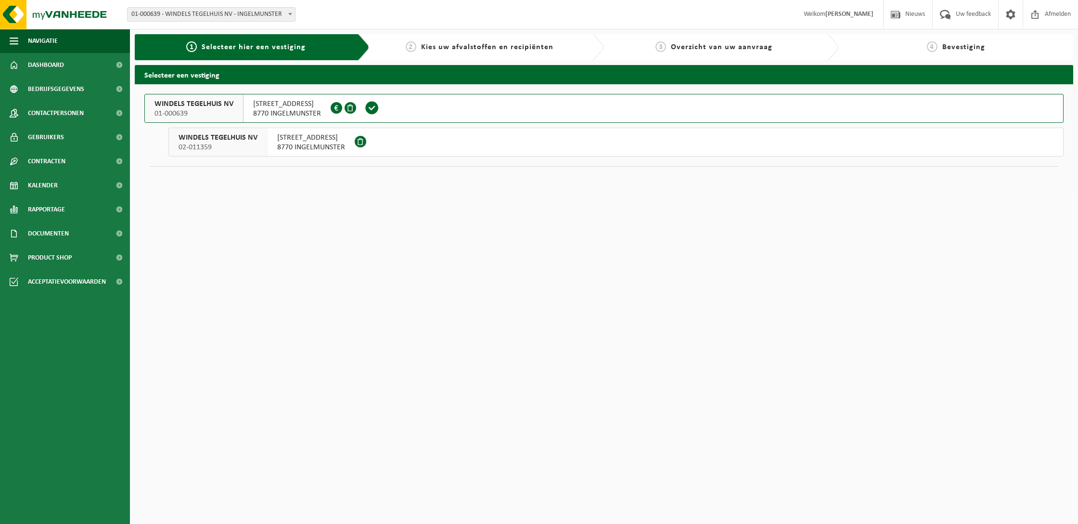
click at [320, 108] on div "[STREET_ADDRESS] 0418.547.179" at bounding box center [287, 108] width 87 height 28
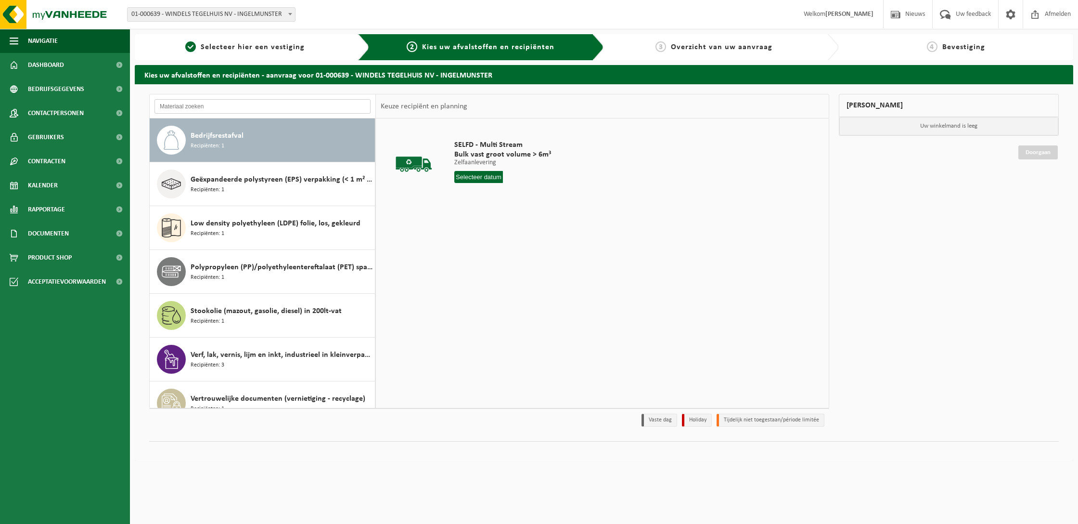
click at [241, 108] on input "text" at bounding box center [263, 106] width 216 height 14
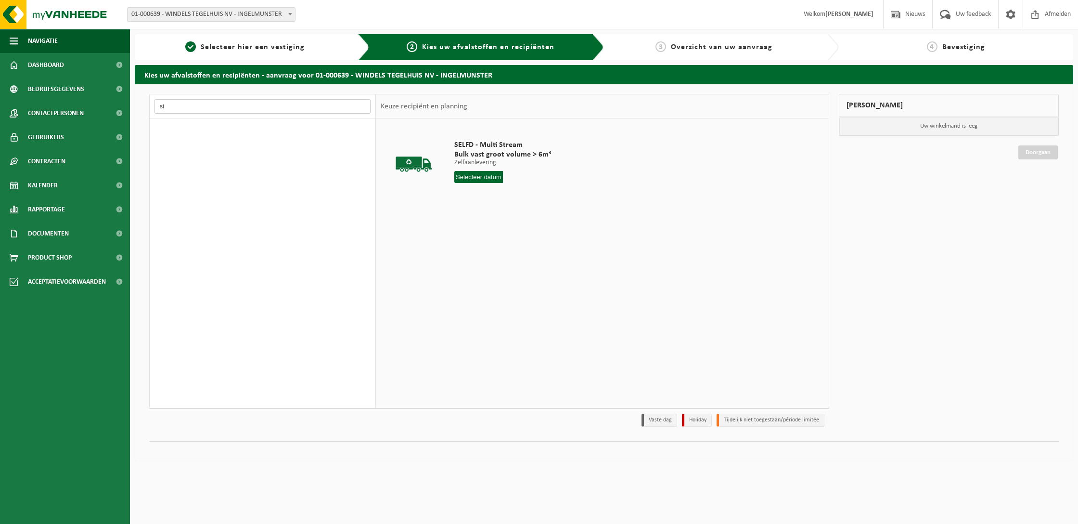
type input "s"
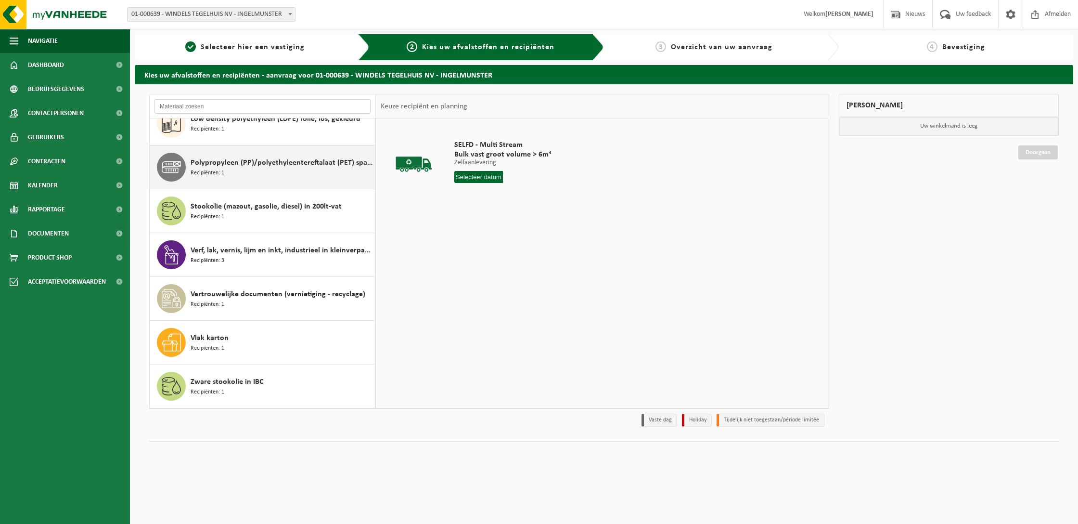
scroll to position [104, 0]
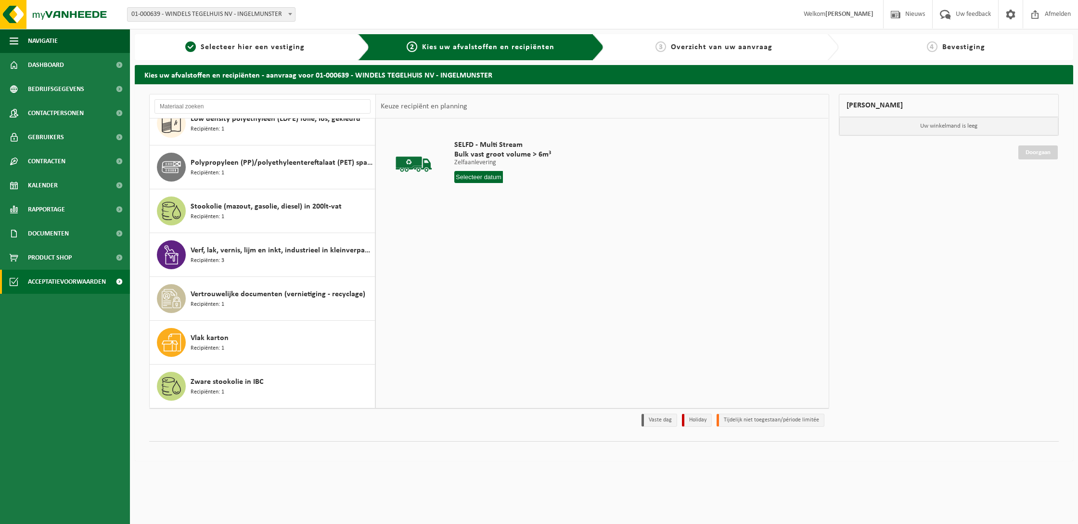
click at [52, 279] on span "Acceptatievoorwaarden" at bounding box center [67, 282] width 78 height 24
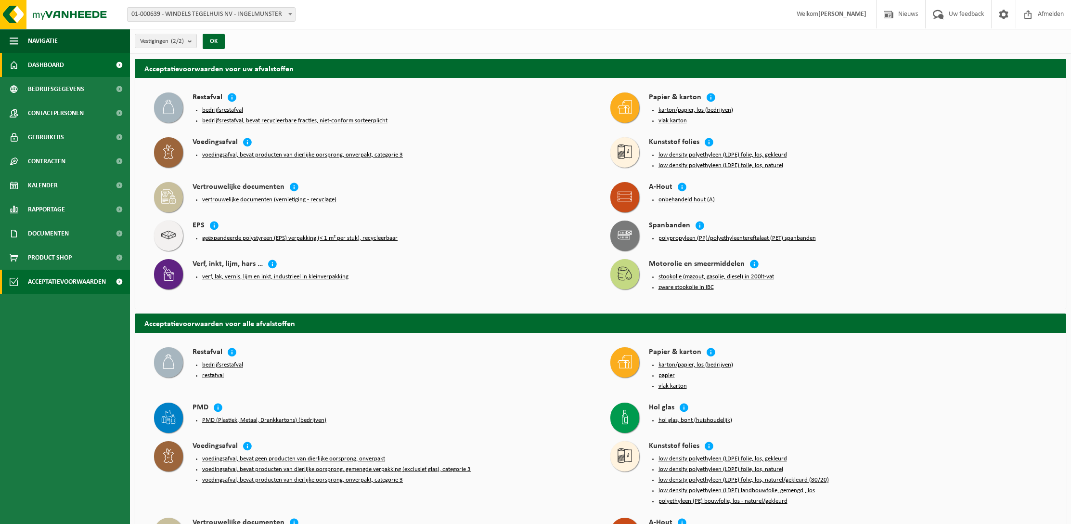
click at [69, 63] on link "Dashboard" at bounding box center [65, 65] width 130 height 24
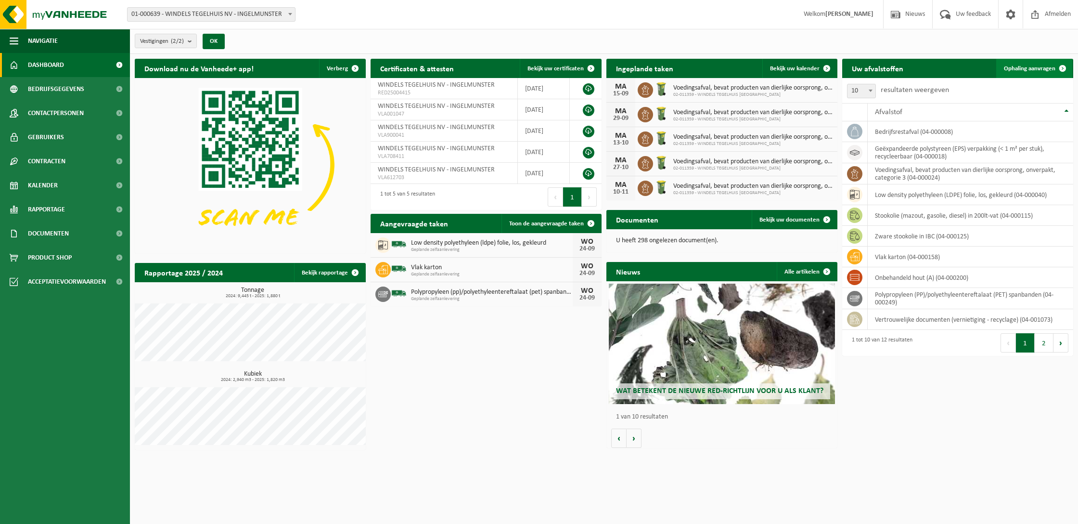
click at [1031, 65] on span "Ophaling aanvragen" at bounding box center [1030, 68] width 52 height 6
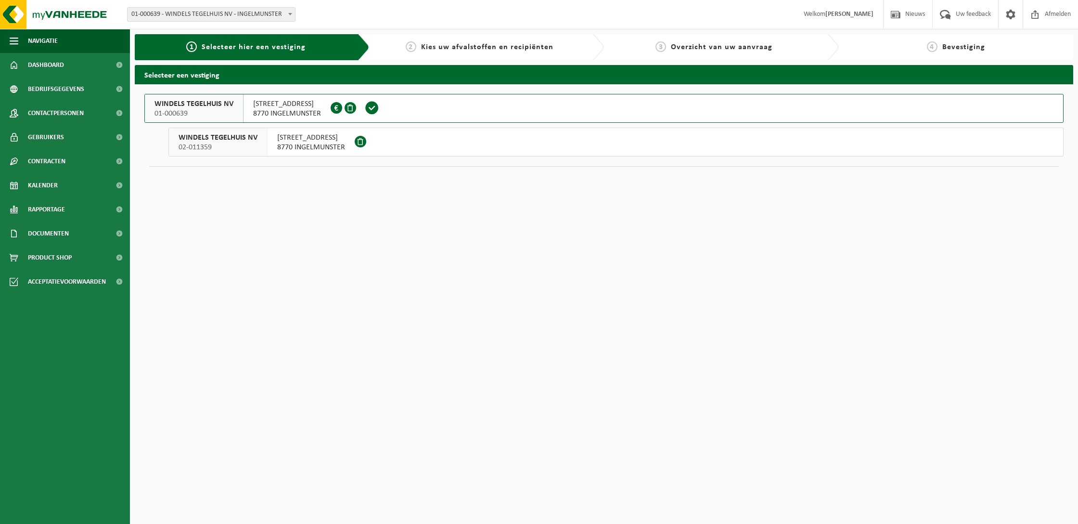
click at [322, 110] on div "[STREET_ADDRESS] 0418.547.179" at bounding box center [287, 108] width 87 height 28
click at [329, 134] on span "[STREET_ADDRESS]" at bounding box center [311, 138] width 68 height 10
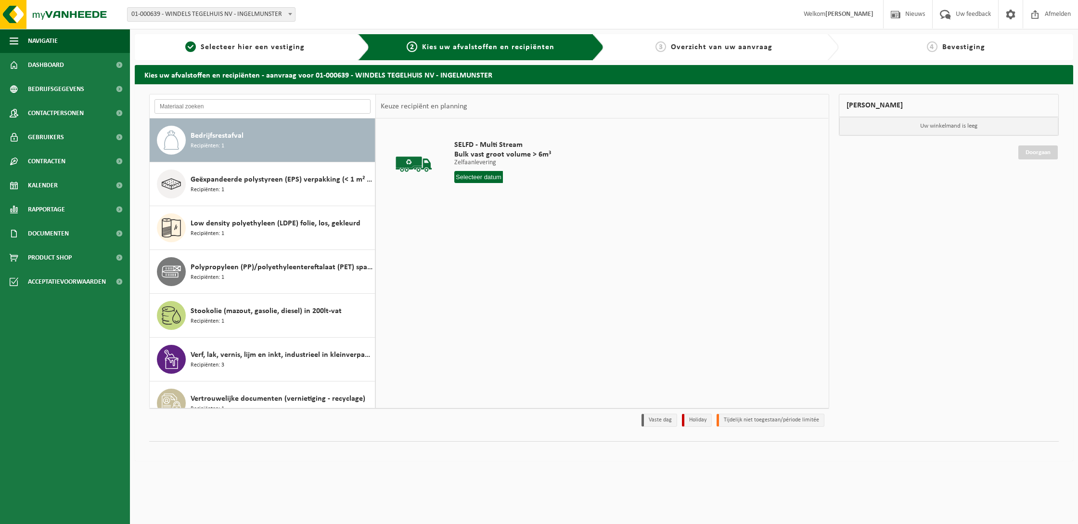
click at [257, 106] on input "text" at bounding box center [263, 106] width 216 height 14
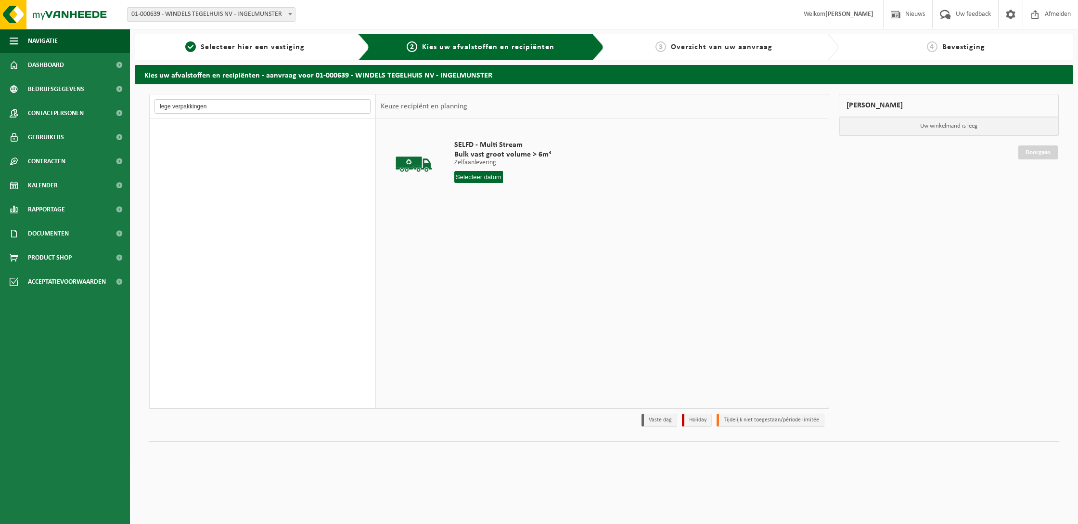
type input "lege verpakkingen"
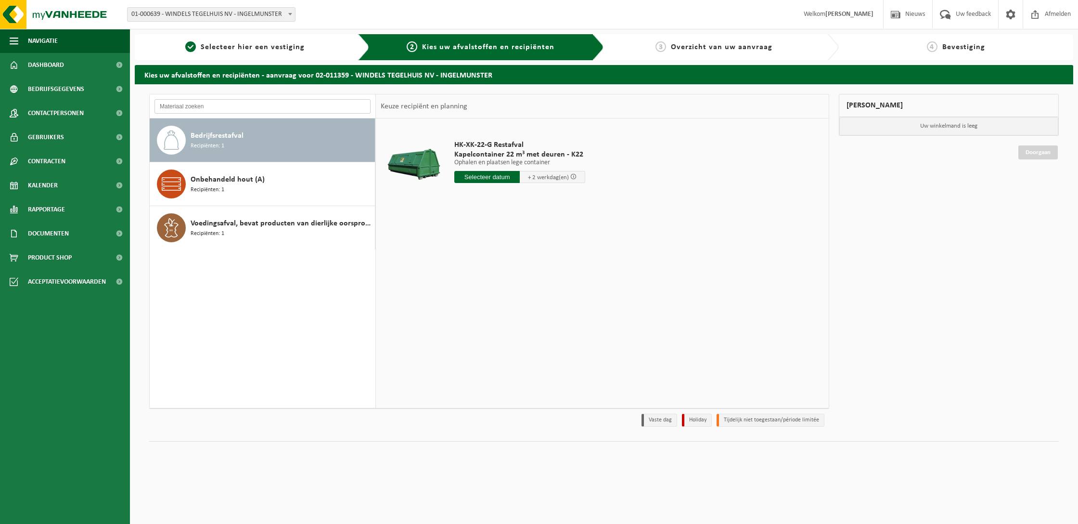
click at [288, 109] on input "text" at bounding box center [263, 106] width 216 height 14
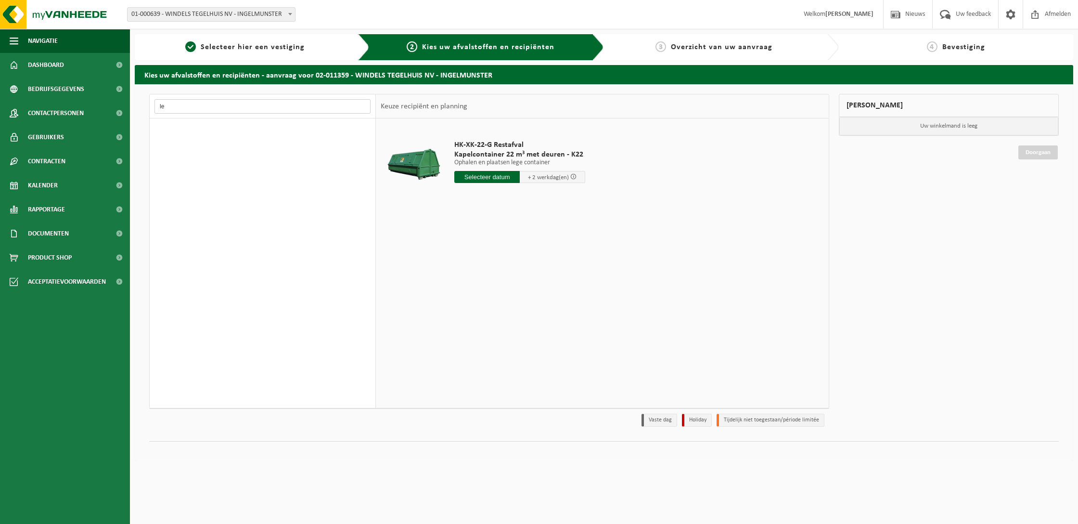
type input "l"
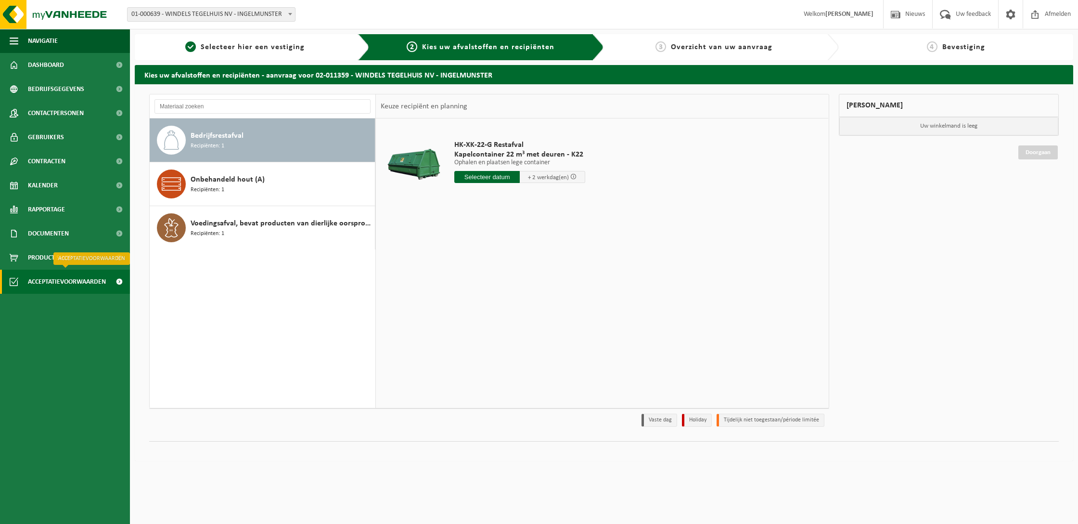
click at [70, 281] on span "Acceptatievoorwaarden" at bounding box center [67, 282] width 78 height 24
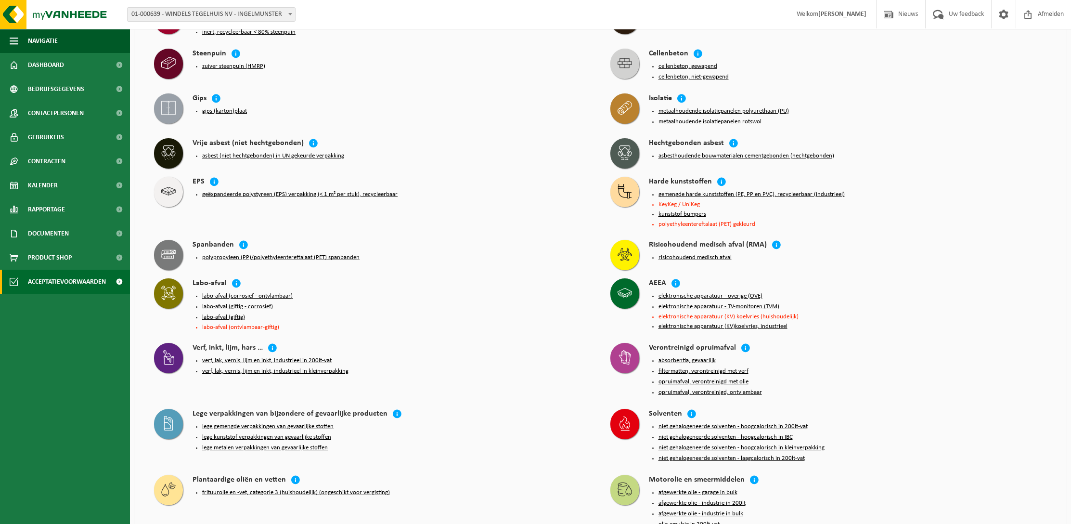
scroll to position [789, 0]
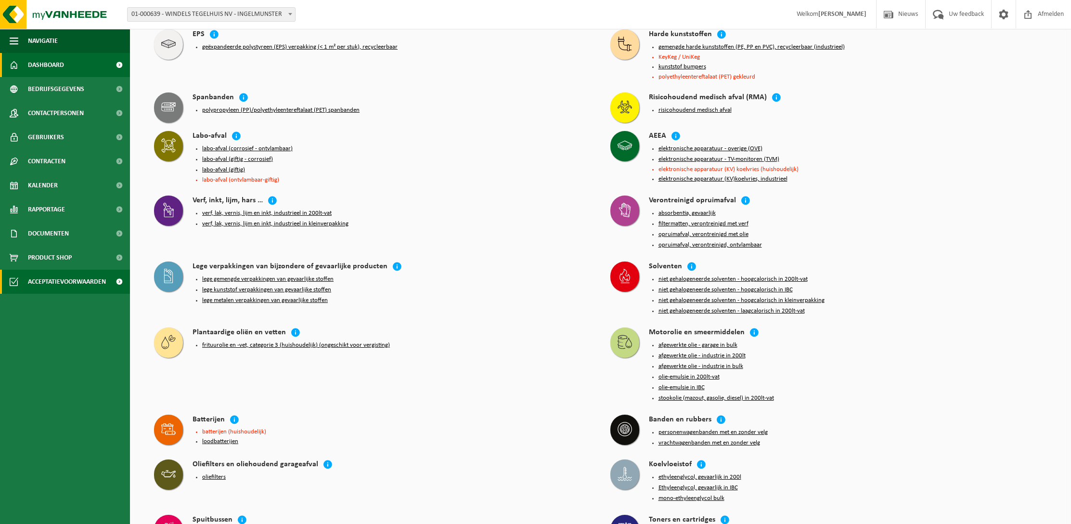
click at [109, 63] on span at bounding box center [119, 65] width 22 height 24
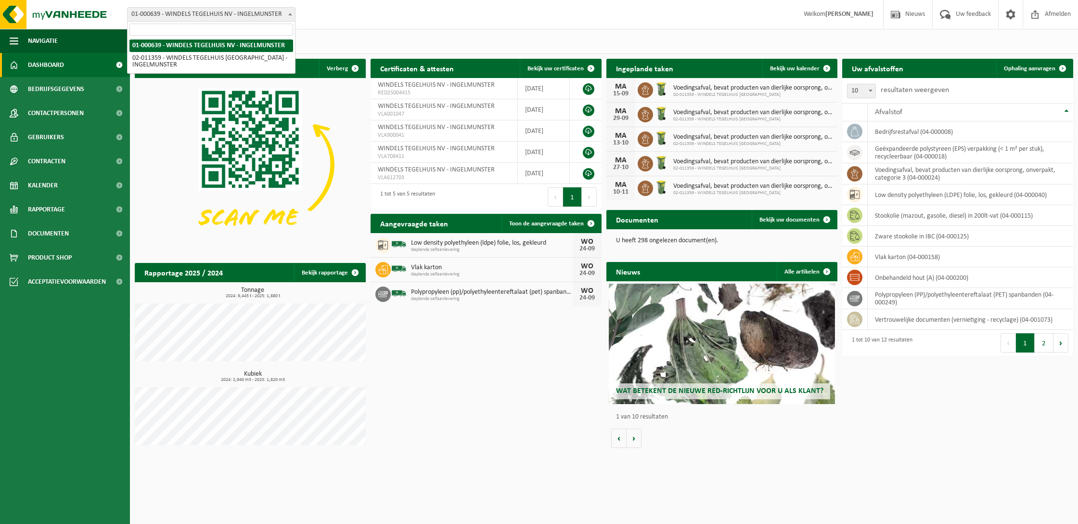
click at [286, 13] on span at bounding box center [290, 14] width 10 height 13
click at [391, 33] on div "Vestigingen (2/2) Alles selecteren Alles deselecteren Actieve selecteren WINDEL…" at bounding box center [604, 41] width 948 height 25
click at [189, 39] on button "Vestigingen (2/2)" at bounding box center [166, 41] width 62 height 14
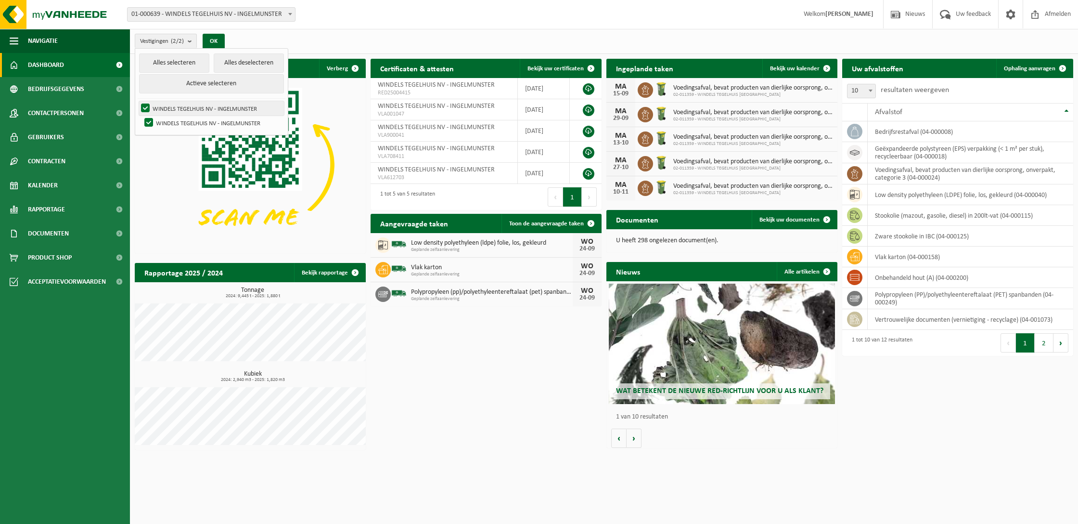
click at [179, 104] on label "WINDELS TEGELHUIS NV - INGELMUNSTER" at bounding box center [211, 108] width 145 height 14
click at [138, 101] on input "WINDELS TEGELHUIS NV - INGELMUNSTER" at bounding box center [137, 101] width 0 height 0
click at [179, 104] on label "WINDELS TEGELHUIS NV - INGELMUNSTER" at bounding box center [211, 108] width 145 height 14
click at [138, 101] on input "WINDELS TEGELHUIS NV - INGELMUNSTER" at bounding box center [137, 101] width 0 height 0
checkbox input "true"
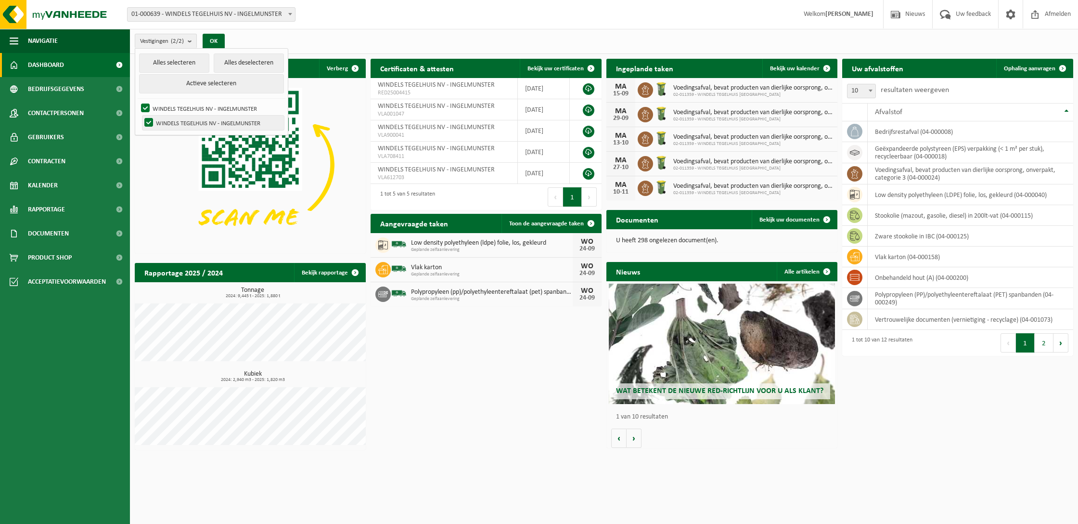
click at [186, 121] on label "WINDELS TEGELHUIS NV - INGELMUNSTER" at bounding box center [213, 123] width 142 height 14
click at [141, 116] on input "WINDELS TEGELHUIS NV - INGELMUNSTER" at bounding box center [141, 115] width 0 height 0
click at [186, 121] on label "WINDELS TEGELHUIS NV - INGELMUNSTER" at bounding box center [213, 123] width 142 height 14
click at [141, 116] on input "WINDELS TEGELHUIS NV - INGELMUNSTER" at bounding box center [141, 115] width 0 height 0
checkbox input "true"
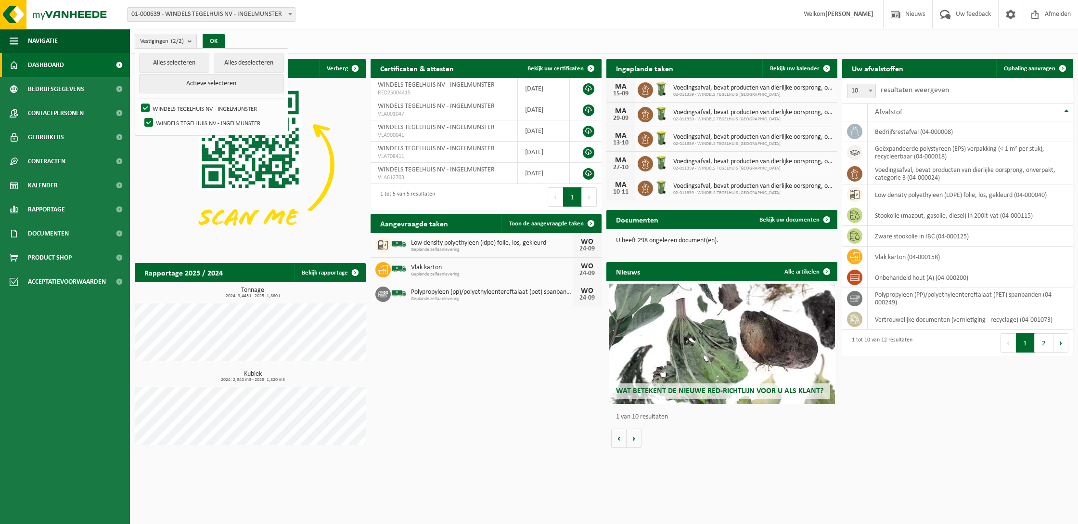
click at [378, 34] on div "Vestigingen (2/2) Alles selecteren Alles deselecteren Actieve selecteren WINDEL…" at bounding box center [604, 41] width 948 height 25
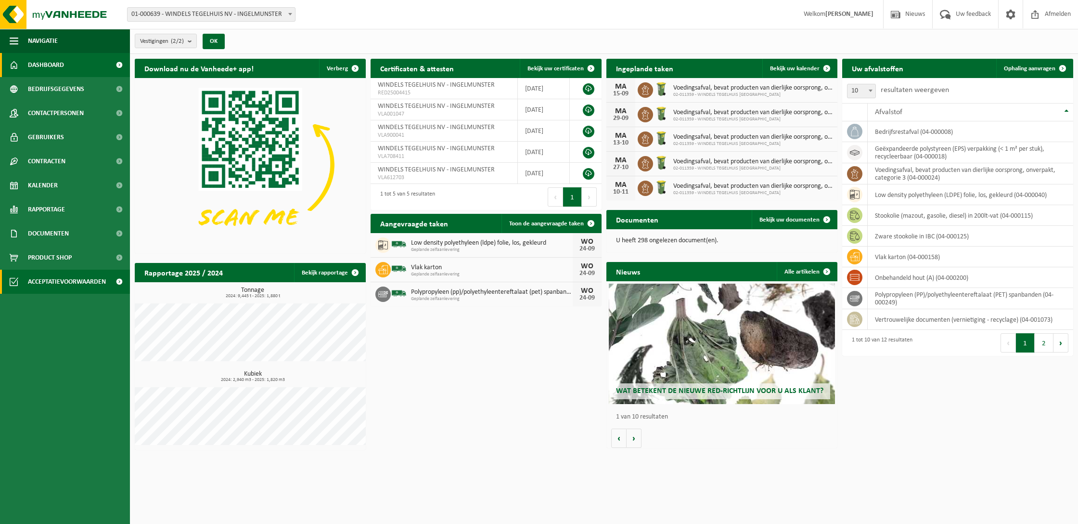
click at [73, 284] on span "Acceptatievoorwaarden" at bounding box center [67, 282] width 78 height 24
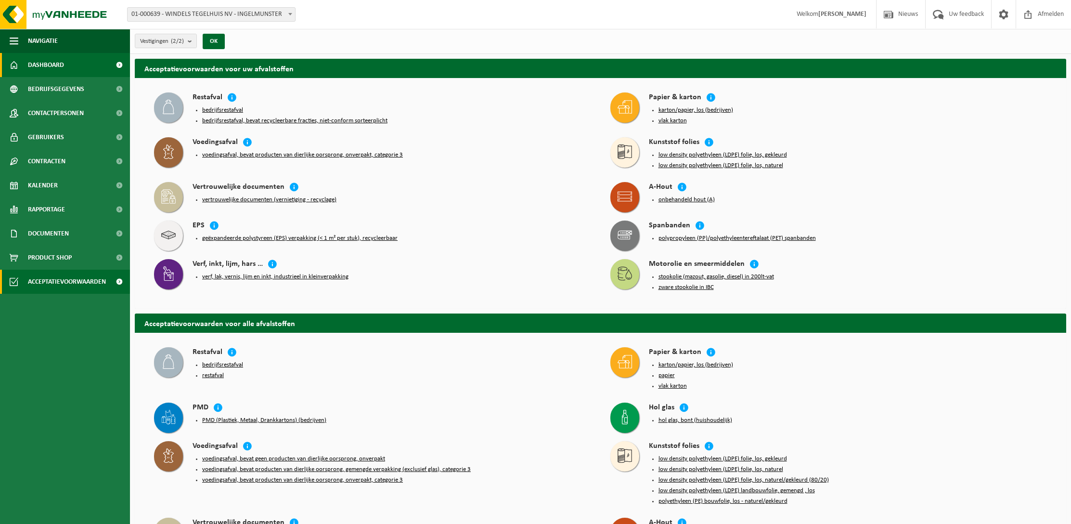
click at [56, 63] on span "Dashboard" at bounding box center [46, 65] width 36 height 24
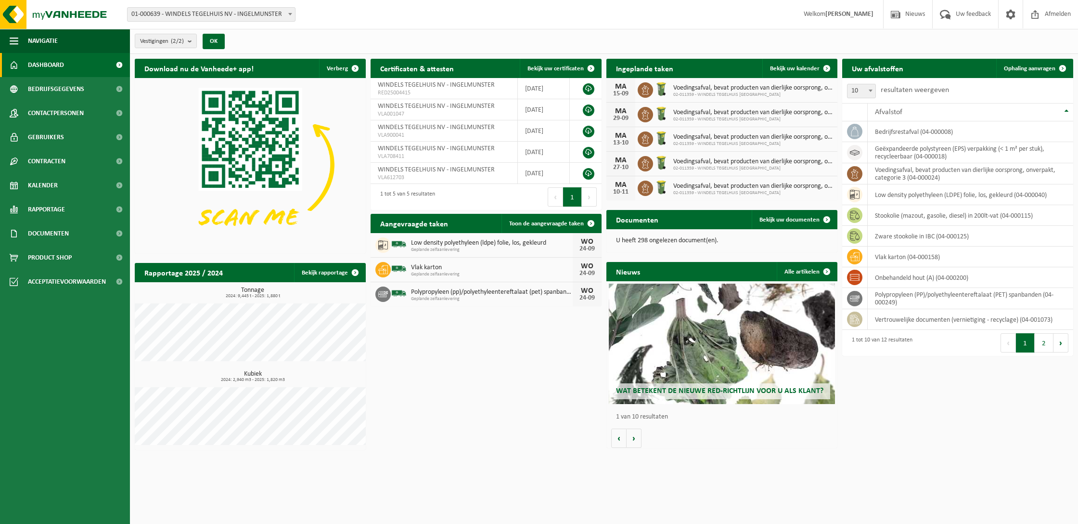
click at [1048, 339] on button "2" at bounding box center [1044, 342] width 19 height 19
